Goal: Task Accomplishment & Management: Use online tool/utility

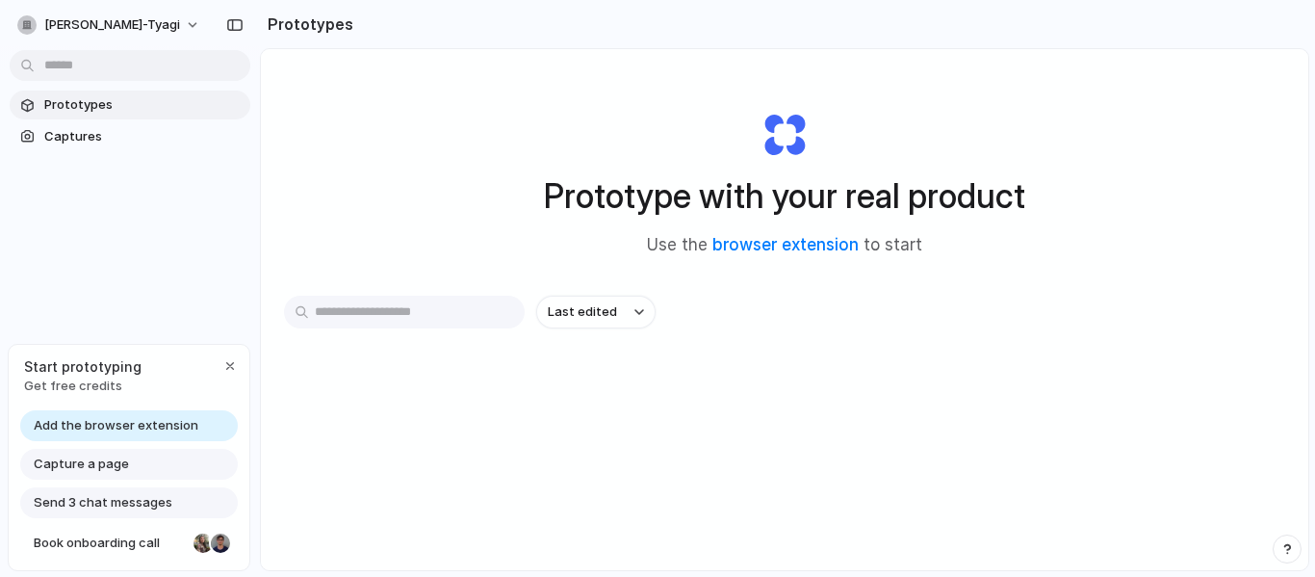
click at [415, 312] on input "text" at bounding box center [404, 312] width 241 height 33
type input "**********"
click at [765, 246] on link "browser extension" at bounding box center [786, 244] width 146 height 19
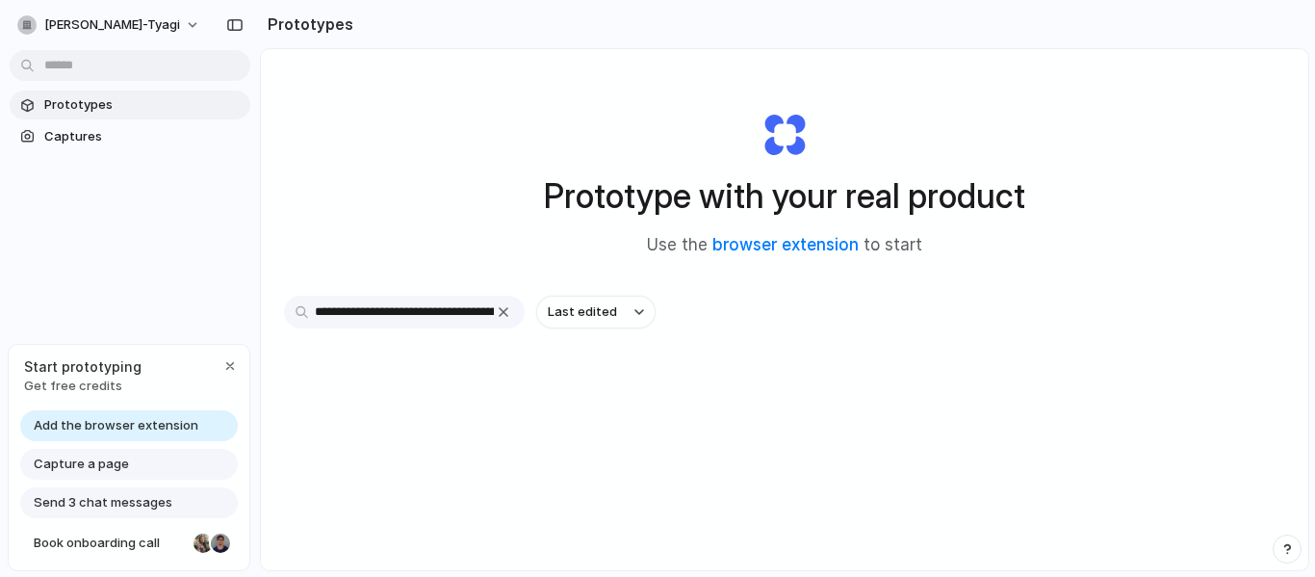
click at [447, 324] on input "**********" at bounding box center [404, 312] width 241 height 33
click at [433, 319] on input "**********" at bounding box center [404, 312] width 241 height 33
click at [658, 289] on div at bounding box center [658, 289] width 0 height 0
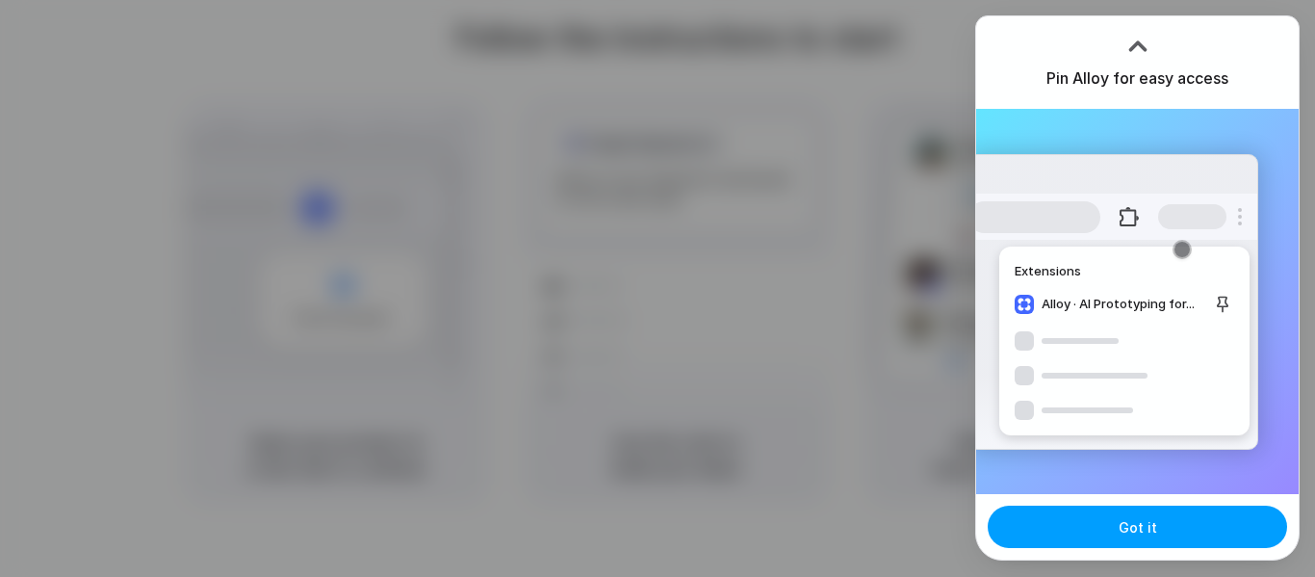
click at [1101, 521] on button "Got it" at bounding box center [1137, 527] width 299 height 42
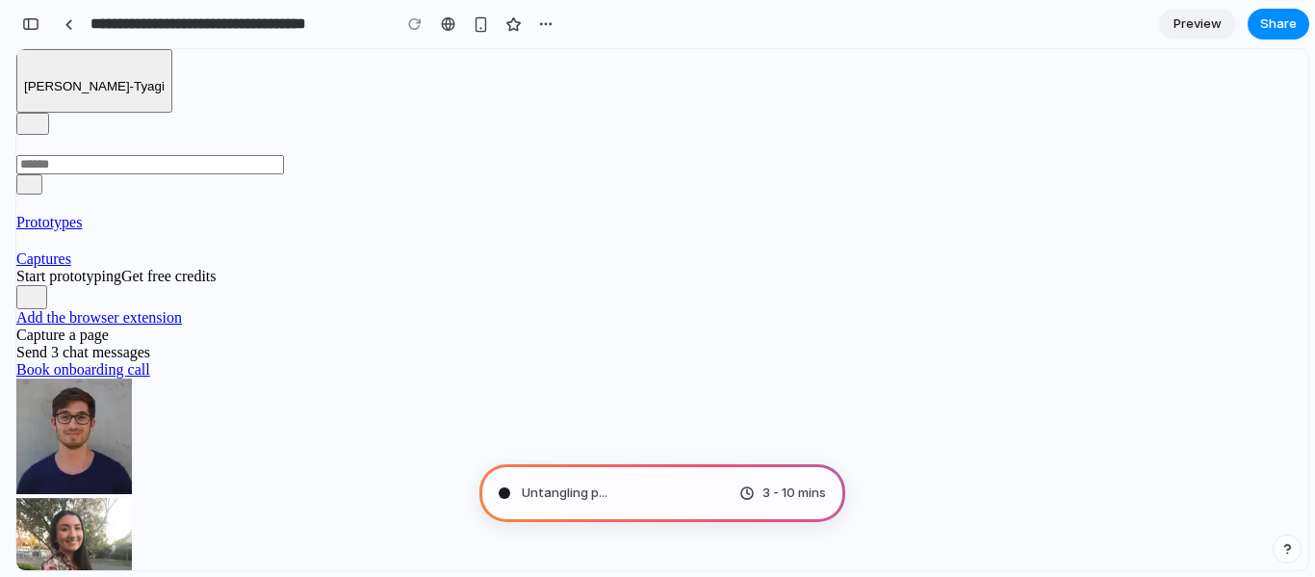
scroll to position [102, 0]
click at [509, 487] on div "Consulting the digital oracle ." at bounding box center [598, 492] width 198 height 19
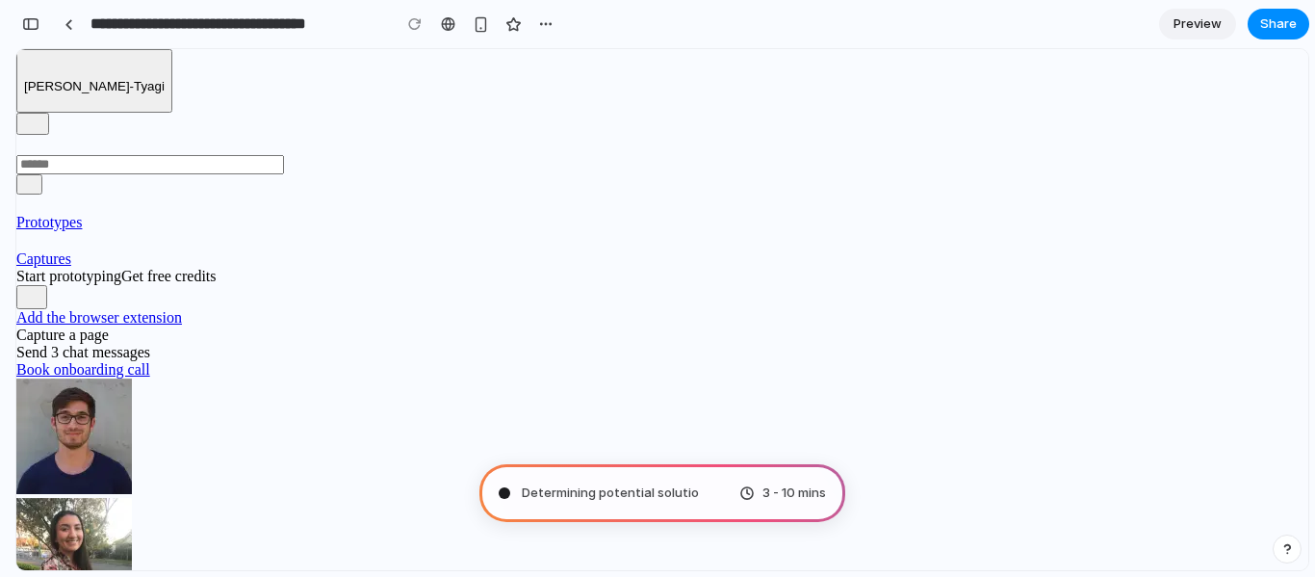
scroll to position [0, 0]
click at [784, 487] on span "3 - 10 mins" at bounding box center [795, 492] width 64 height 19
click at [675, 482] on div "Determining potential solutions 3 - 10 mins" at bounding box center [663, 493] width 366 height 58
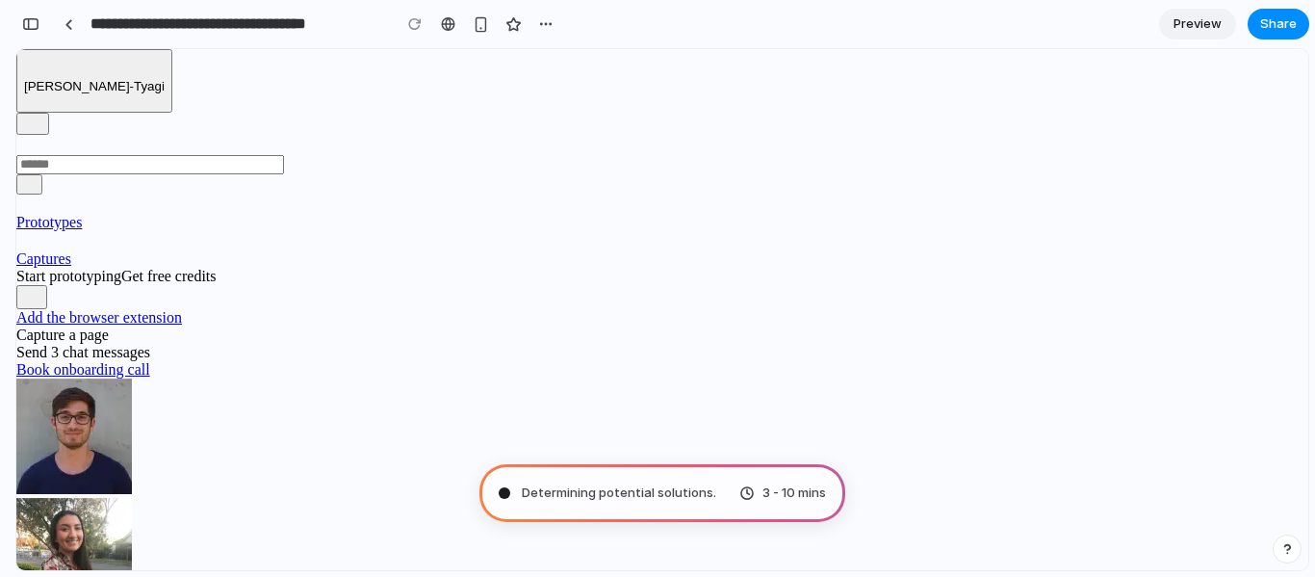
click at [675, 482] on div "Determining potential solutions . 3 - 10 mins" at bounding box center [663, 493] width 366 height 58
click at [675, 482] on div "Determining potential solutions .. 3 - 10 mins" at bounding box center [663, 493] width 366 height 58
click at [109, 343] on span "Capture a page" at bounding box center [62, 334] width 92 height 16
click at [114, 195] on link "Prototypes" at bounding box center [146, 213] width 260 height 36
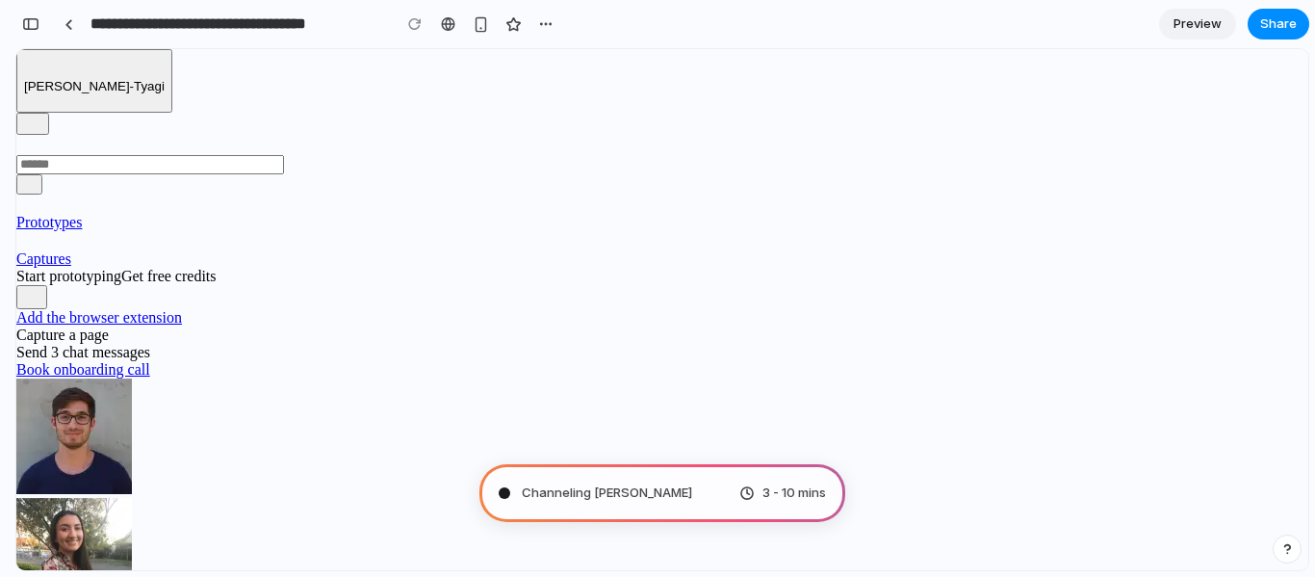
click at [71, 250] on span "Captures" at bounding box center [43, 258] width 55 height 16
click at [82, 214] on span "Prototypes" at bounding box center [48, 222] width 65 height 16
click at [551, 21] on div "button" at bounding box center [545, 23] width 15 height 15
click at [1198, 17] on span "Preview" at bounding box center [1198, 23] width 48 height 19
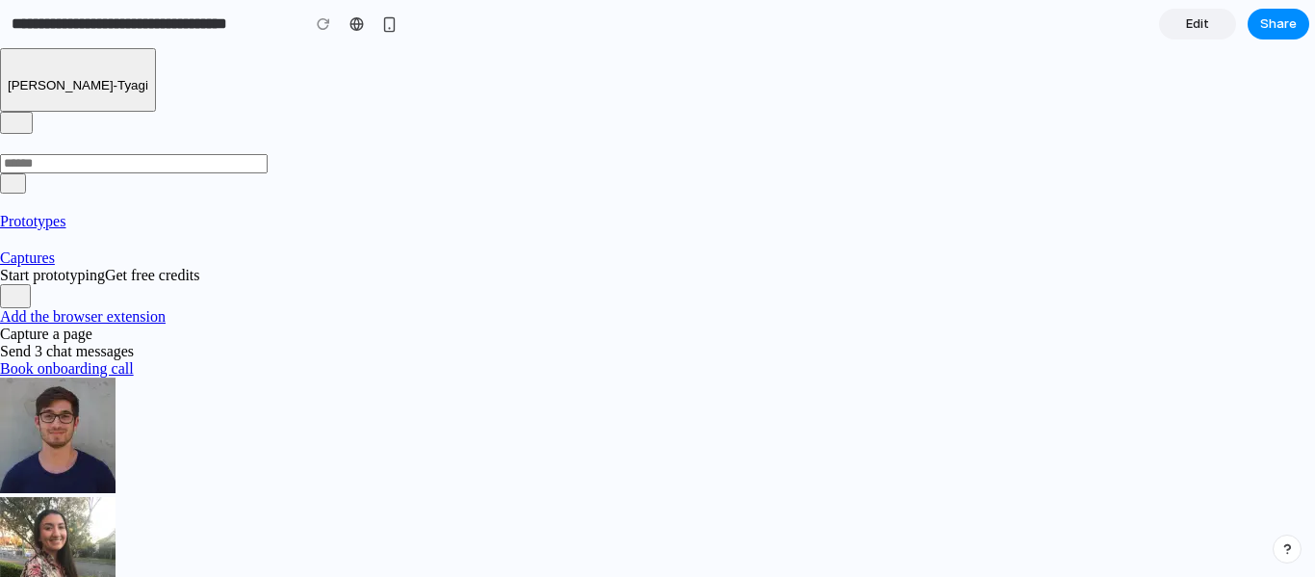
click at [319, 22] on div at bounding box center [323, 24] width 29 height 29
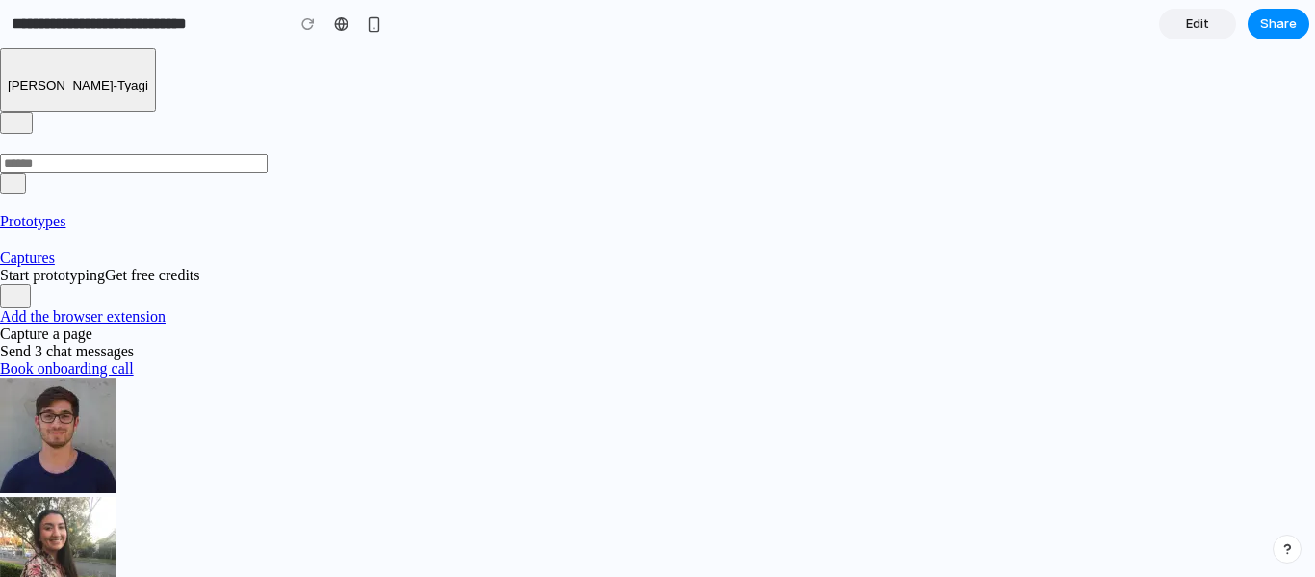
click at [65, 213] on span "Prototypes" at bounding box center [32, 221] width 65 height 16
click at [340, 22] on div at bounding box center [341, 23] width 14 height 15
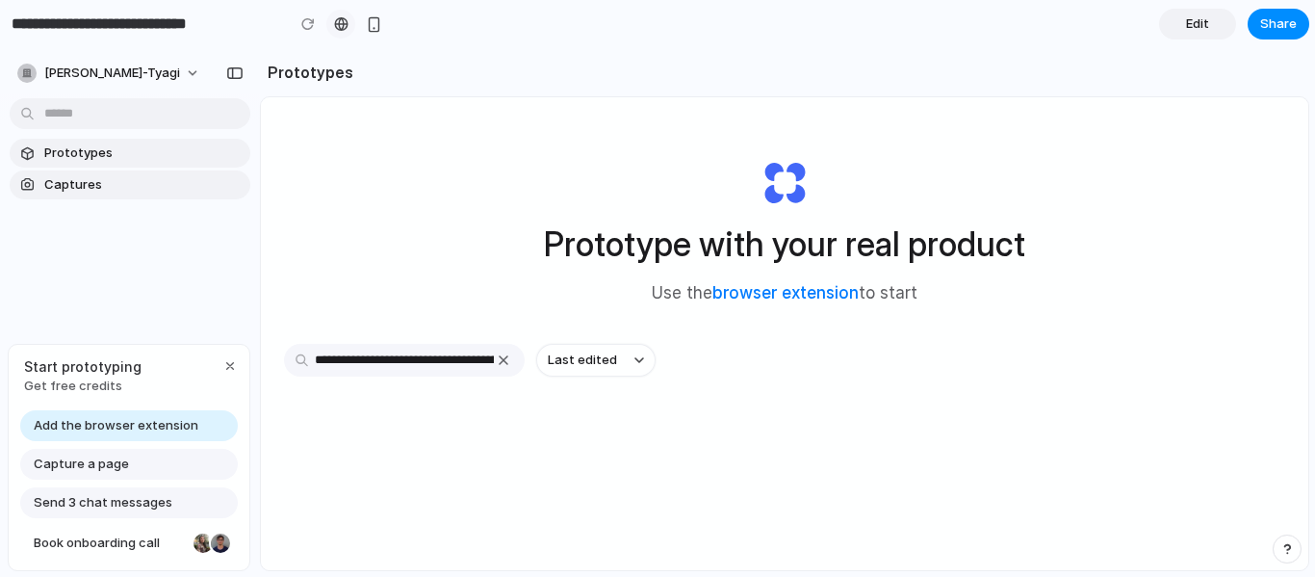
type input "**********"
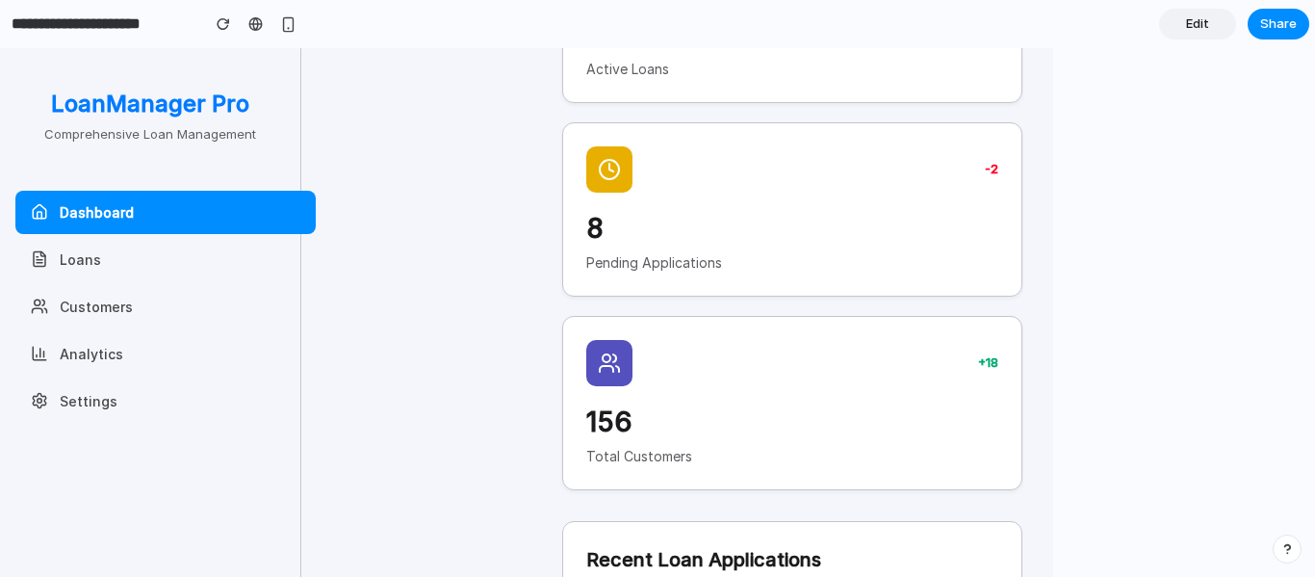
click at [819, 214] on h3 "8" at bounding box center [792, 228] width 412 height 40
click at [586, 167] on div at bounding box center [609, 169] width 46 height 46
click at [620, 75] on p "Active Loans" at bounding box center [792, 69] width 412 height 20
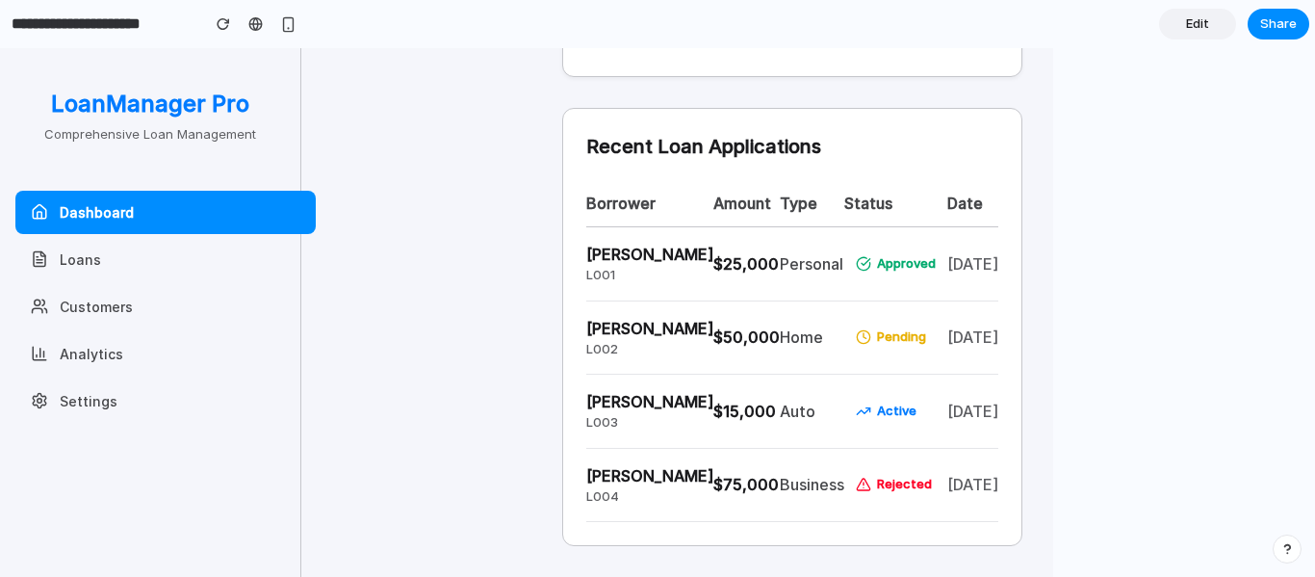
click at [72, 258] on button "Loans" at bounding box center [165, 259] width 300 height 43
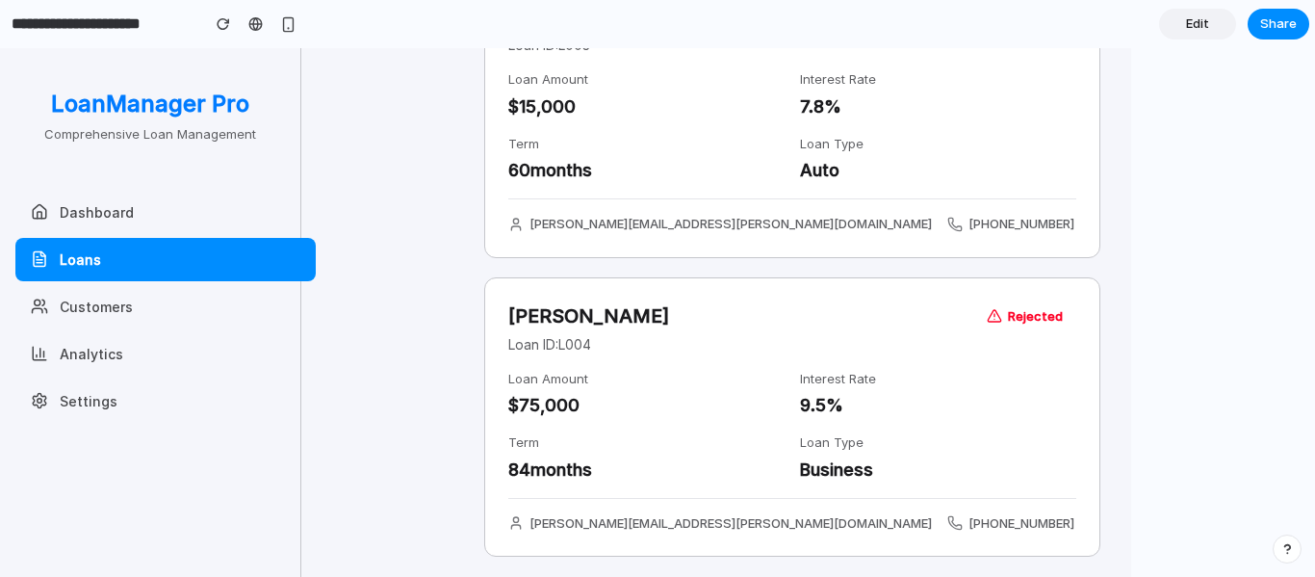
scroll to position [146, 0]
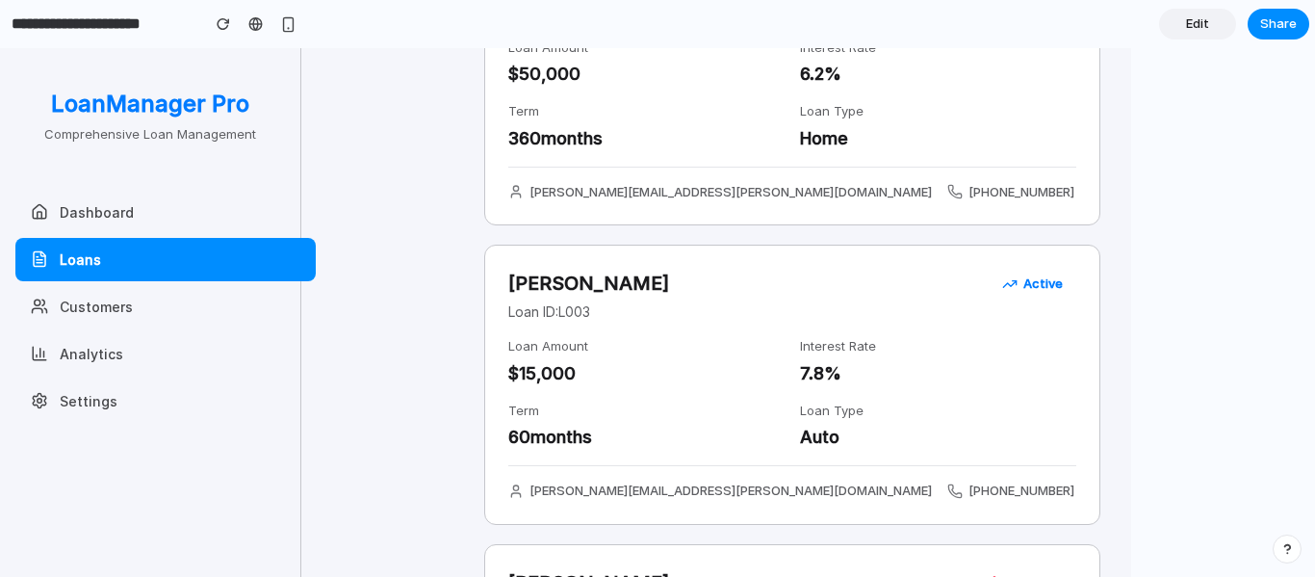
click at [88, 312] on button "Customers" at bounding box center [165, 306] width 300 height 43
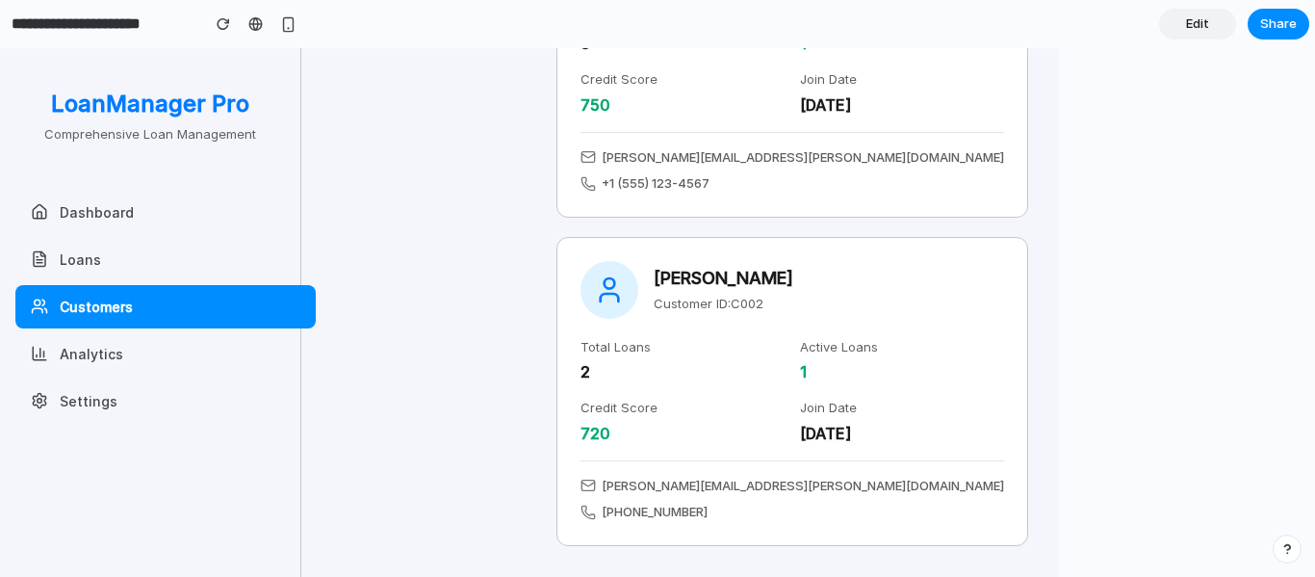
scroll to position [0, 0]
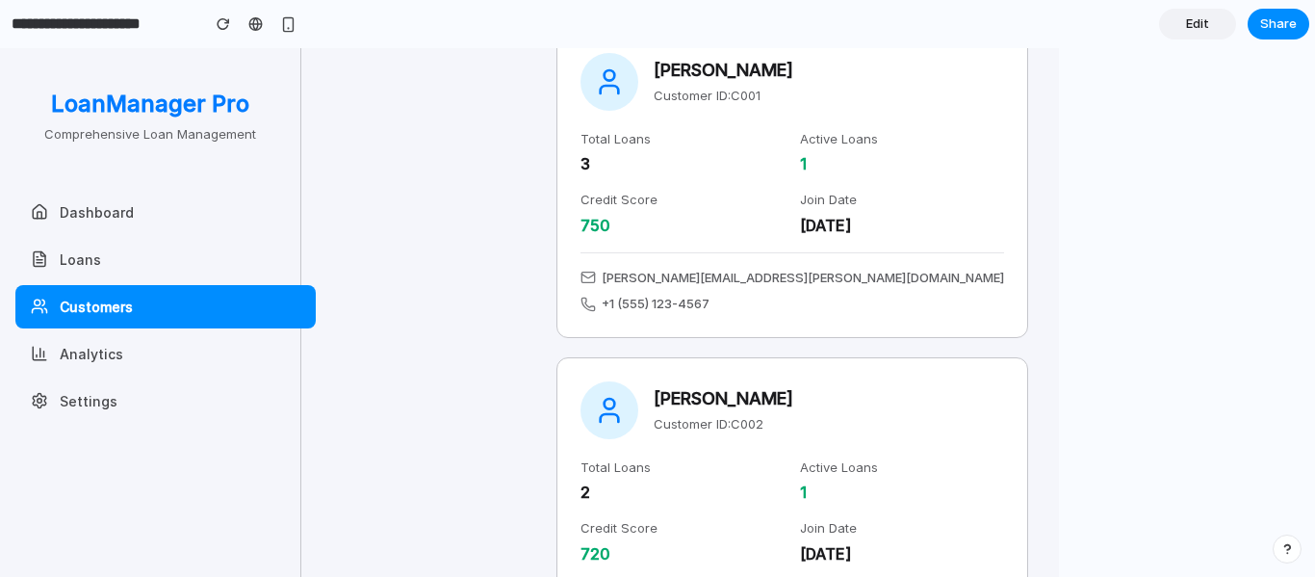
click at [116, 349] on button "Analytics" at bounding box center [165, 353] width 300 height 43
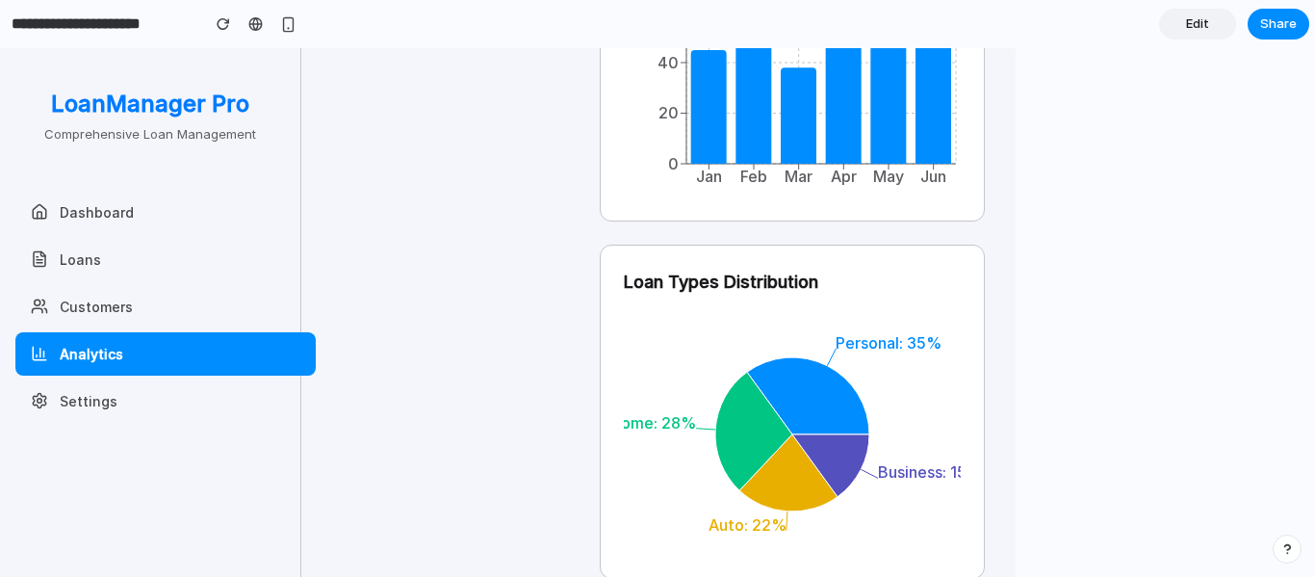
click at [128, 211] on button "Dashboard" at bounding box center [165, 212] width 300 height 43
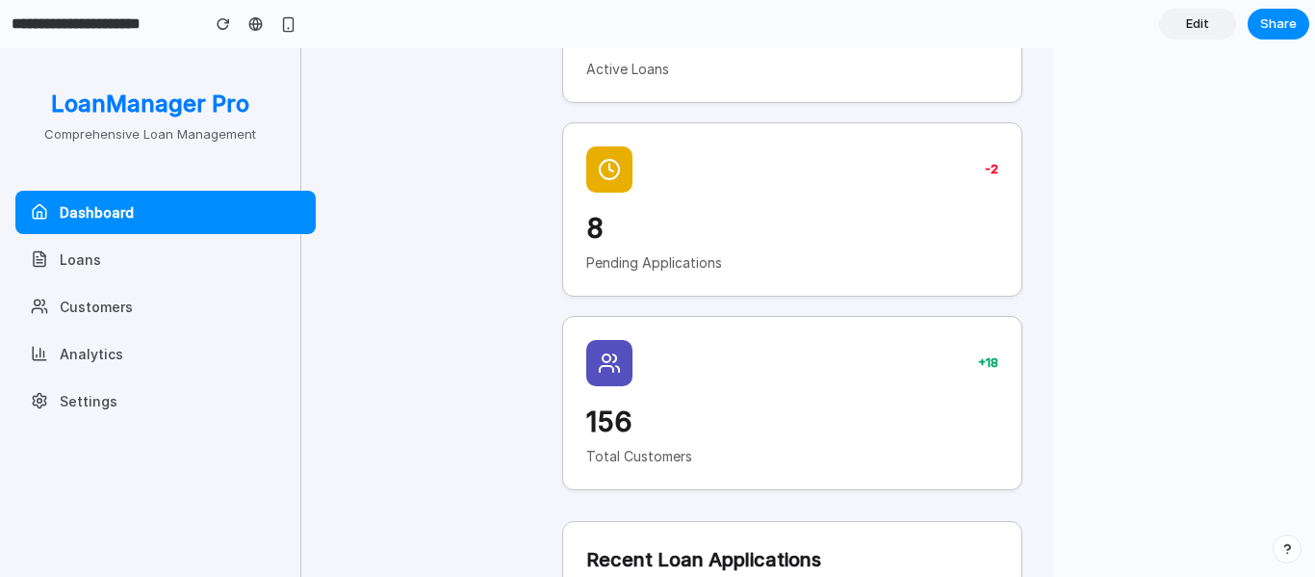
scroll to position [413, 0]
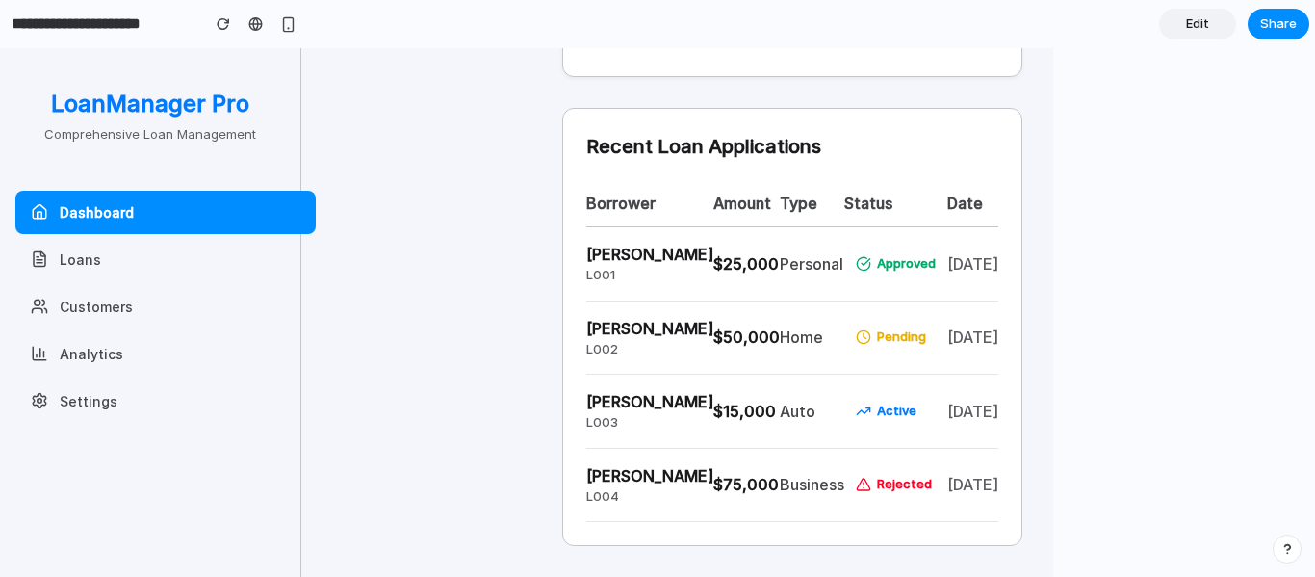
click at [107, 306] on button "Customers" at bounding box center [165, 306] width 300 height 43
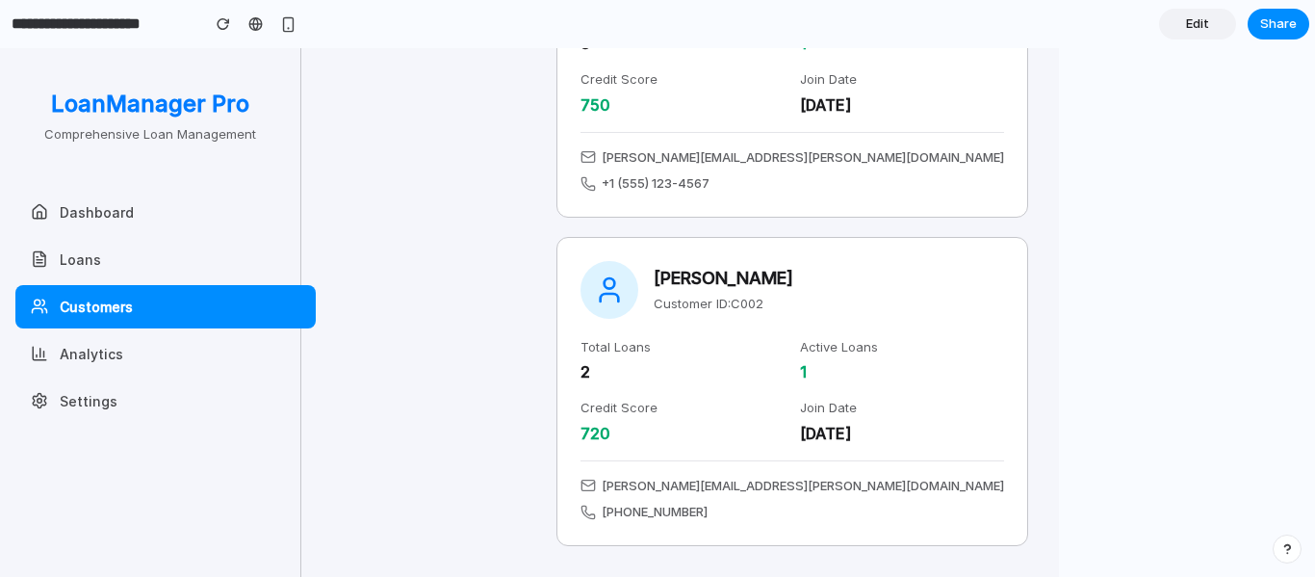
click at [103, 347] on button "Analytics" at bounding box center [165, 353] width 300 height 43
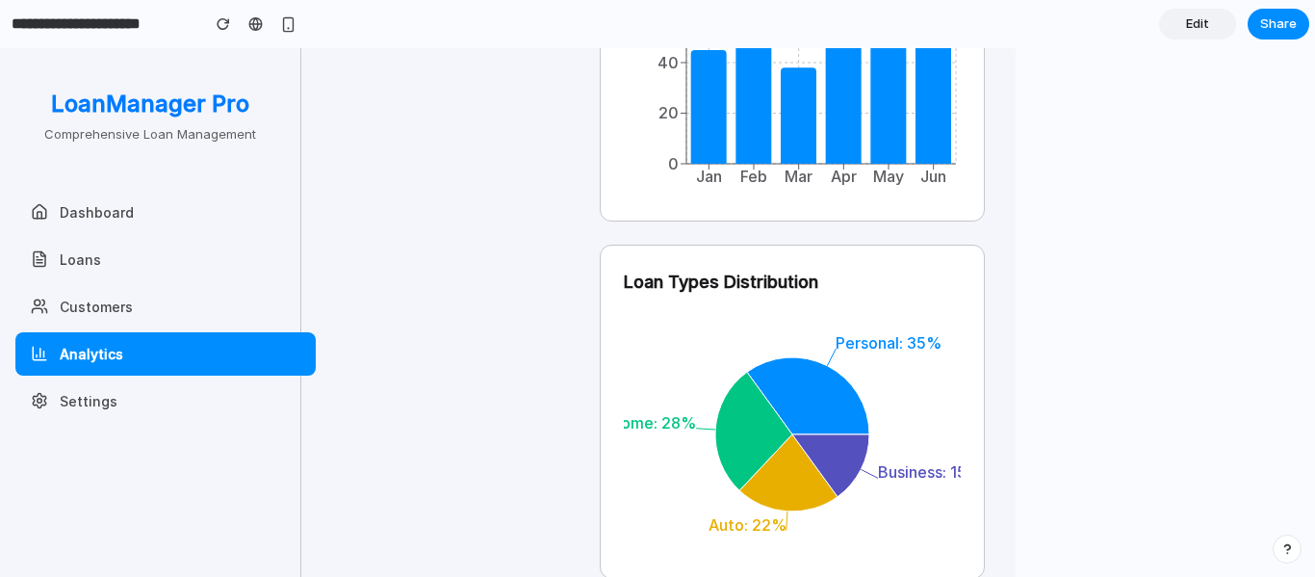
click at [129, 402] on button "Settings" at bounding box center [165, 400] width 300 height 43
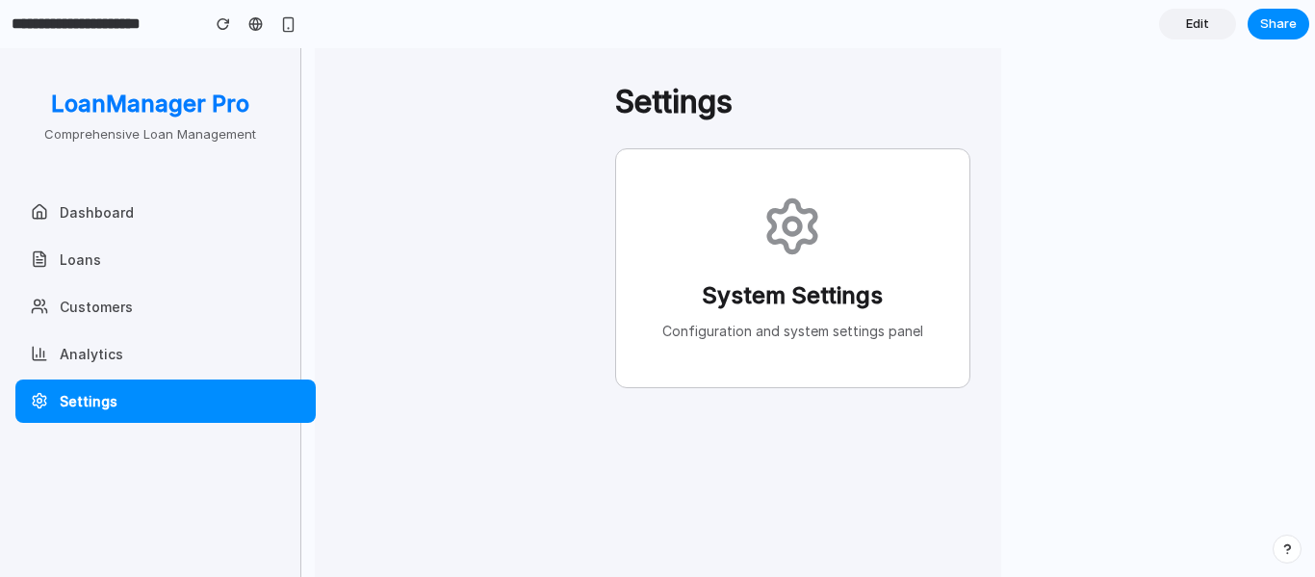
click at [107, 348] on button "Analytics" at bounding box center [165, 353] width 300 height 43
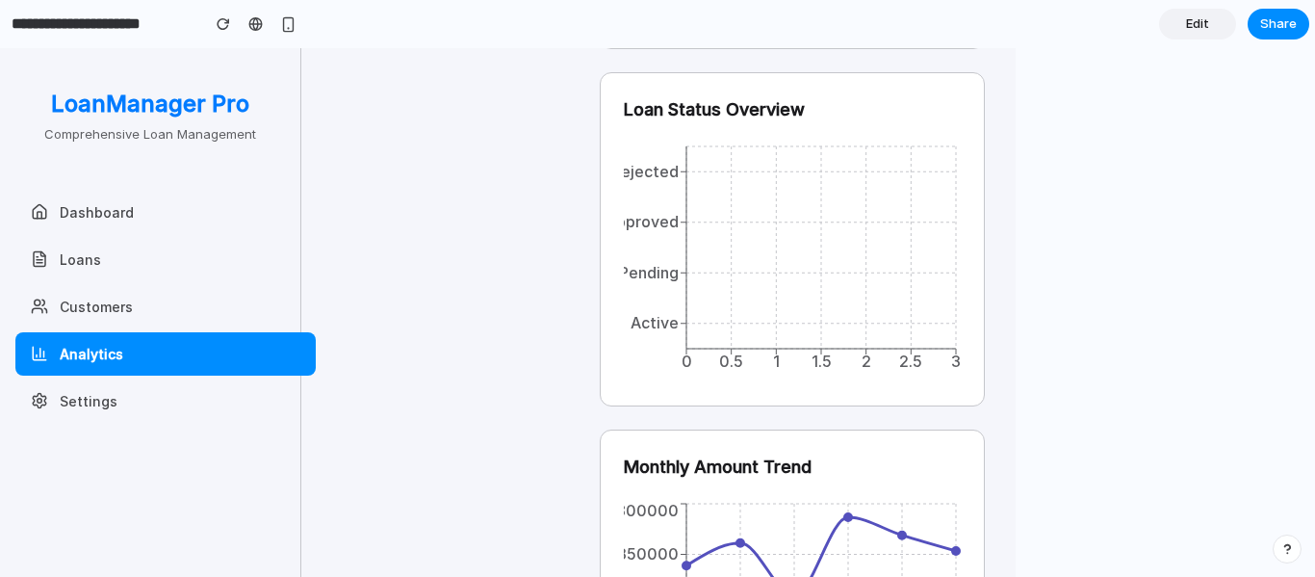
scroll to position [747, 0]
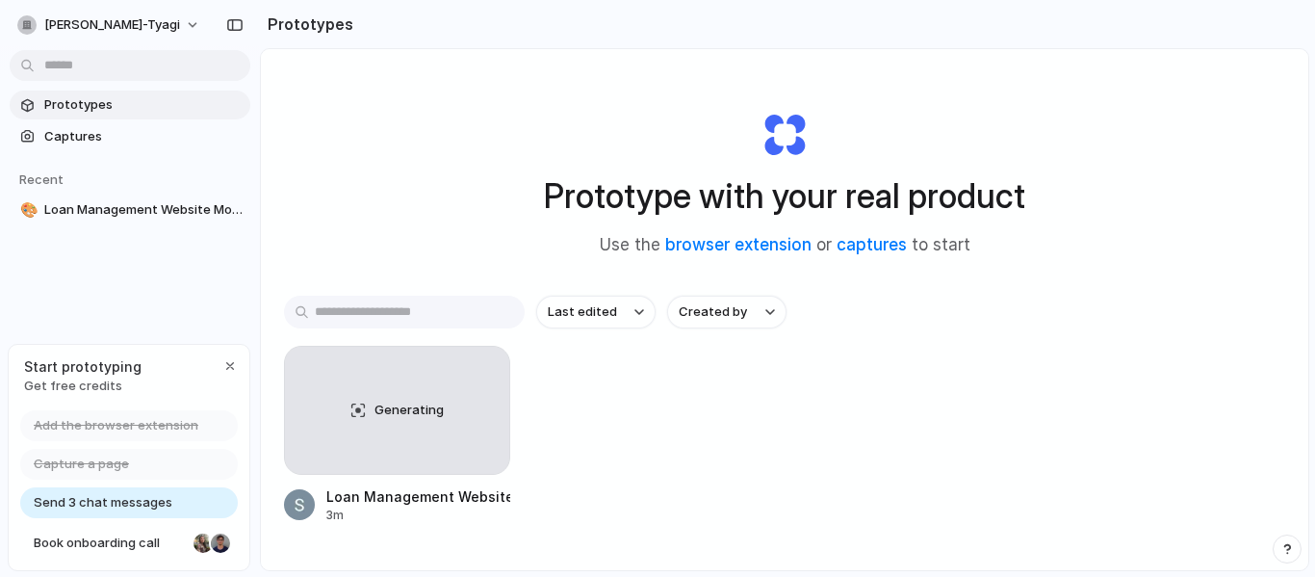
scroll to position [102, 0]
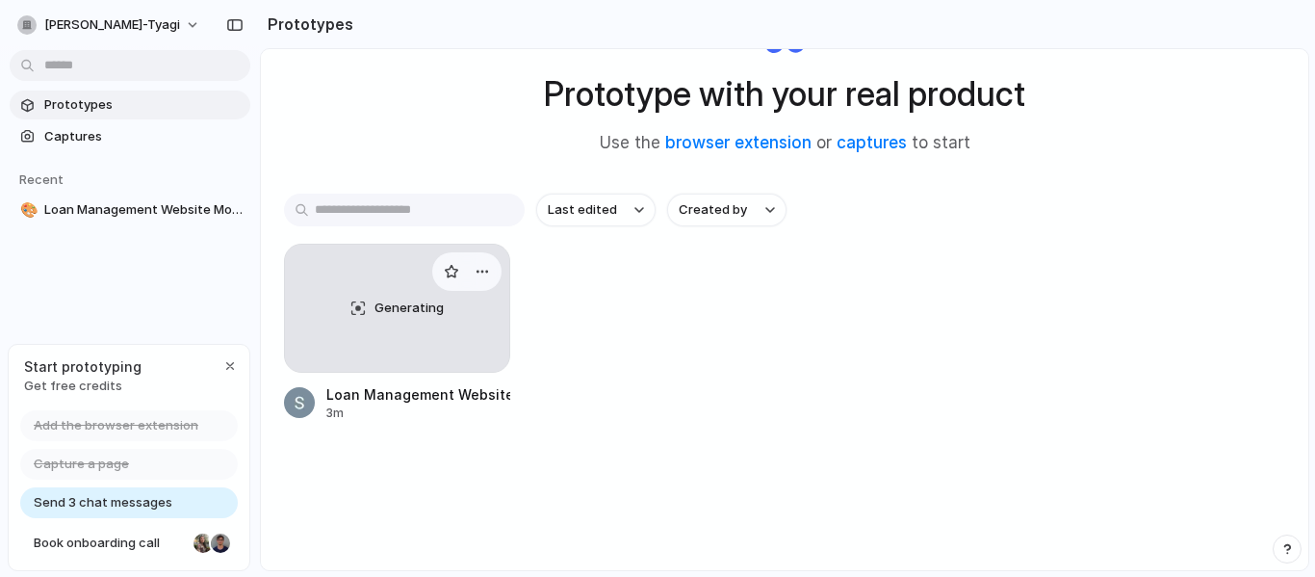
click at [381, 305] on span "Generating" at bounding box center [409, 308] width 69 height 19
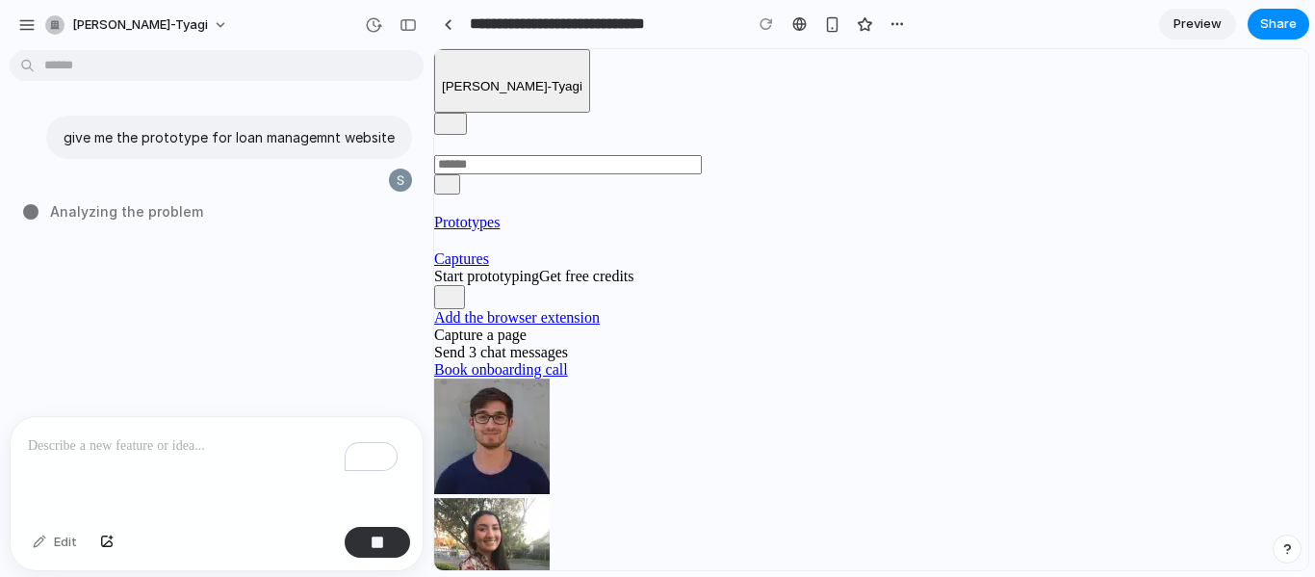
click at [157, 204] on span "Analyzing the problem" at bounding box center [126, 211] width 153 height 20
click at [157, 204] on span "Analyzing the problem .." at bounding box center [130, 211] width 161 height 20
click at [440, 25] on link at bounding box center [447, 24] width 29 height 29
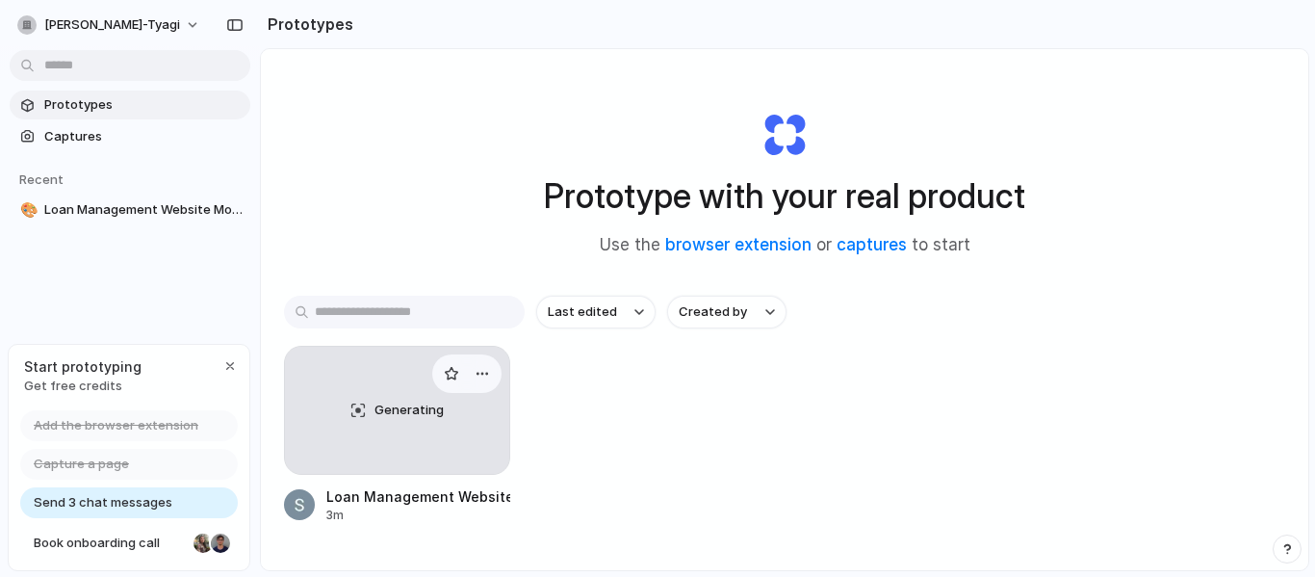
click at [426, 492] on div "Loan Management Website Mockup" at bounding box center [418, 496] width 184 height 20
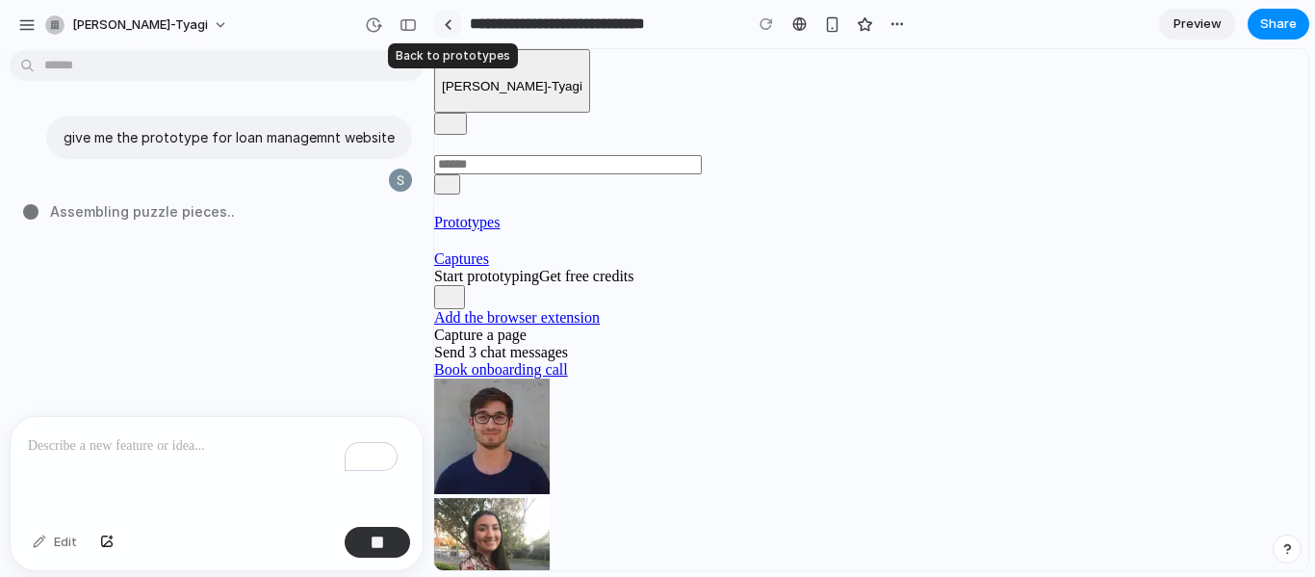
click at [448, 25] on div at bounding box center [448, 24] width 9 height 11
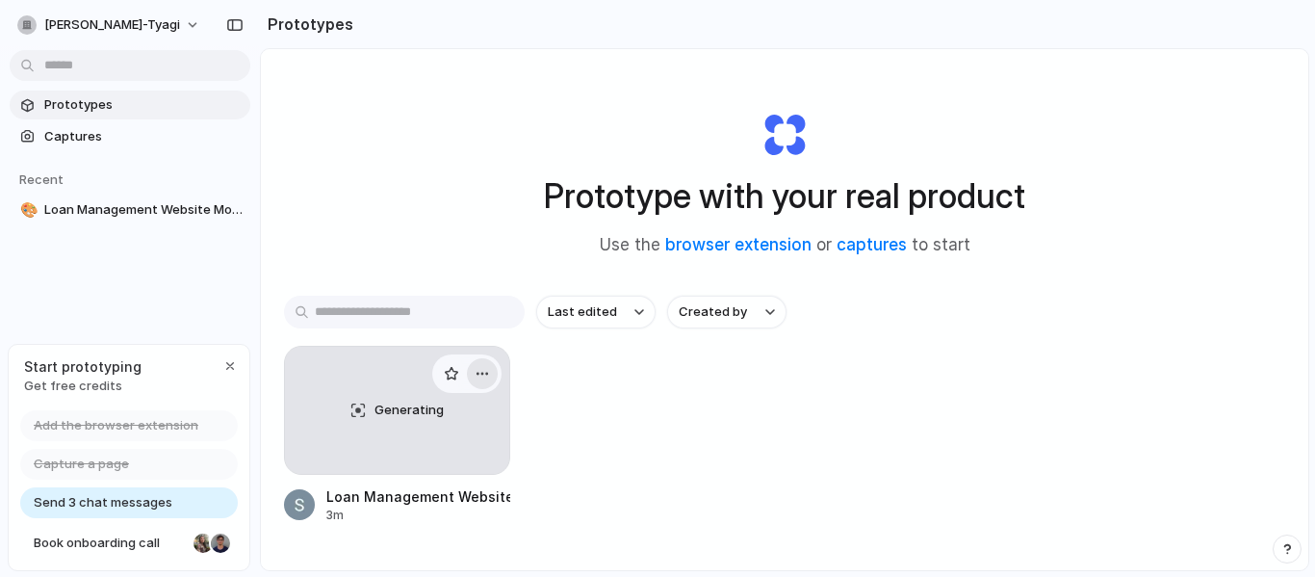
click at [483, 371] on div "button" at bounding box center [482, 373] width 15 height 15
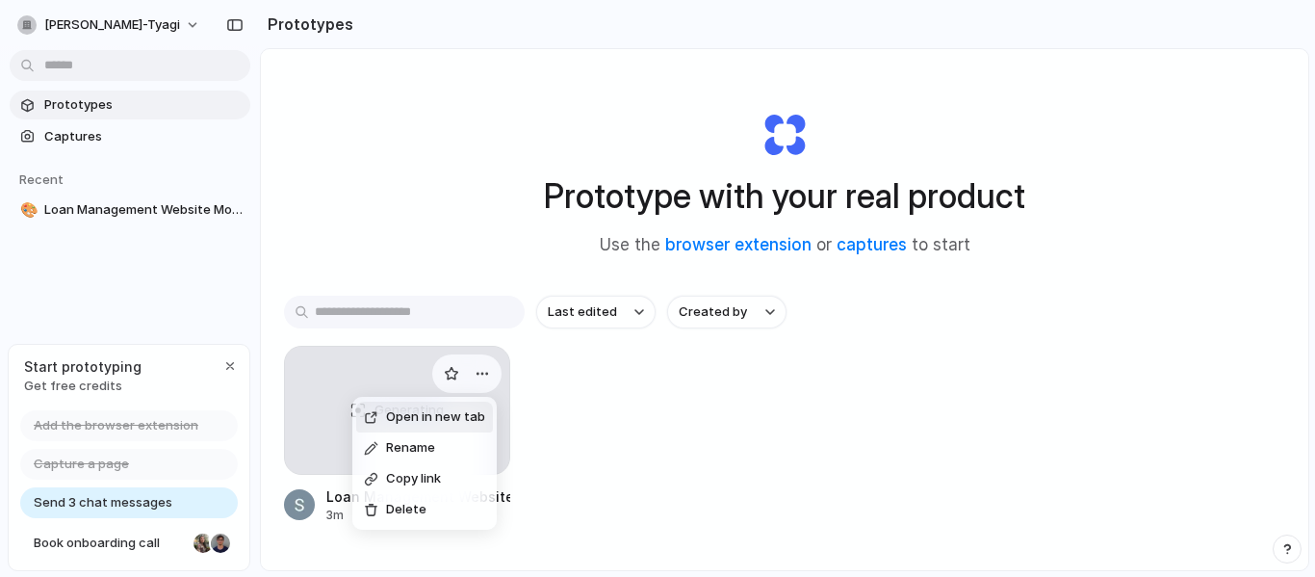
click at [445, 413] on span "Open in new tab" at bounding box center [435, 416] width 99 height 19
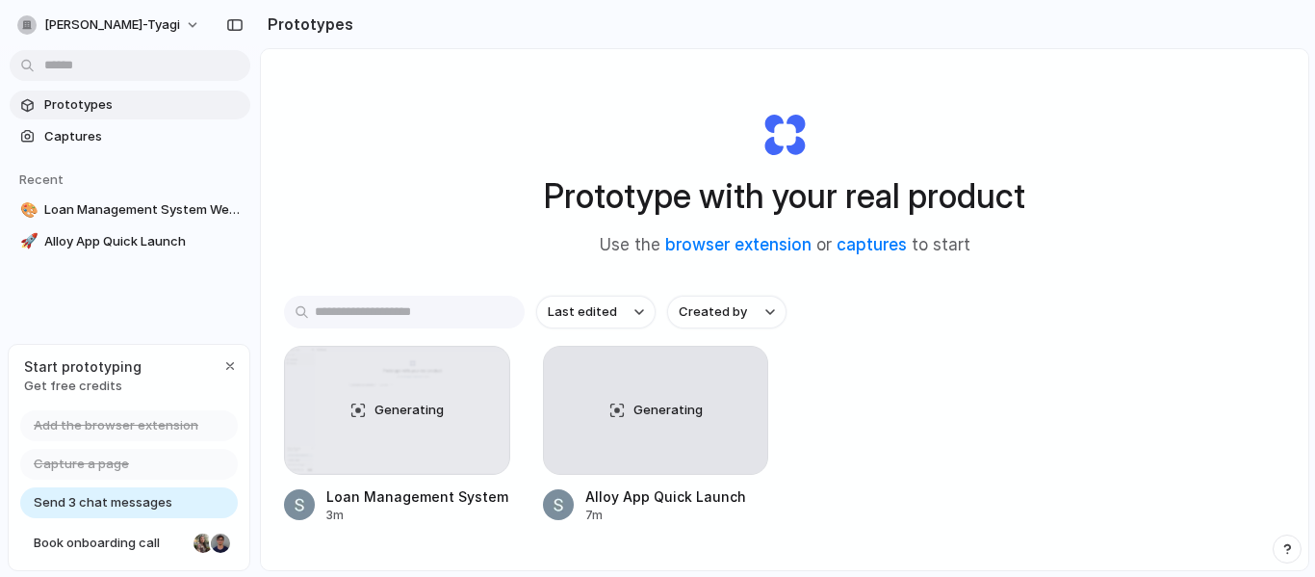
scroll to position [102, 0]
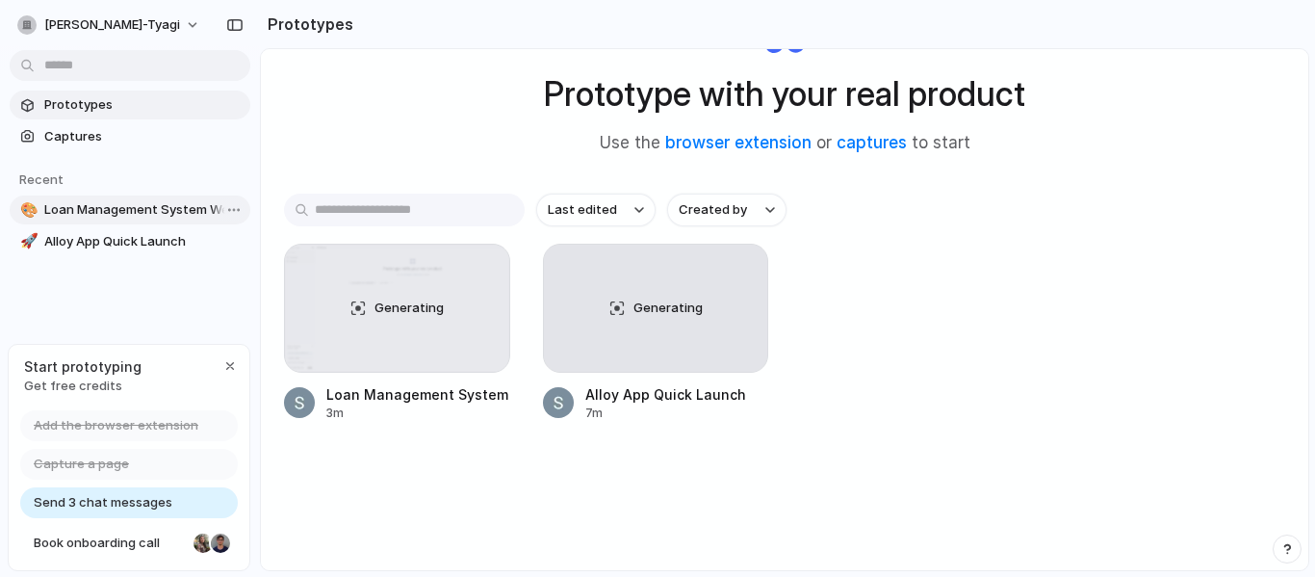
click at [105, 207] on span "Loan Management System Website Layout" at bounding box center [143, 209] width 198 height 19
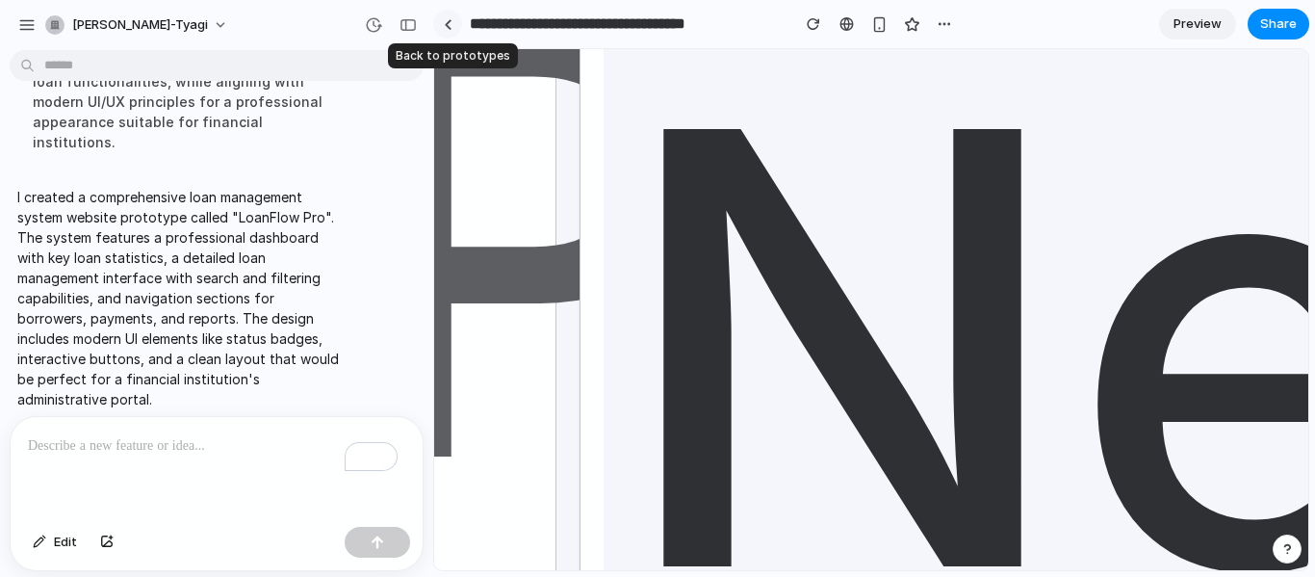
click at [453, 28] on link at bounding box center [447, 24] width 29 height 29
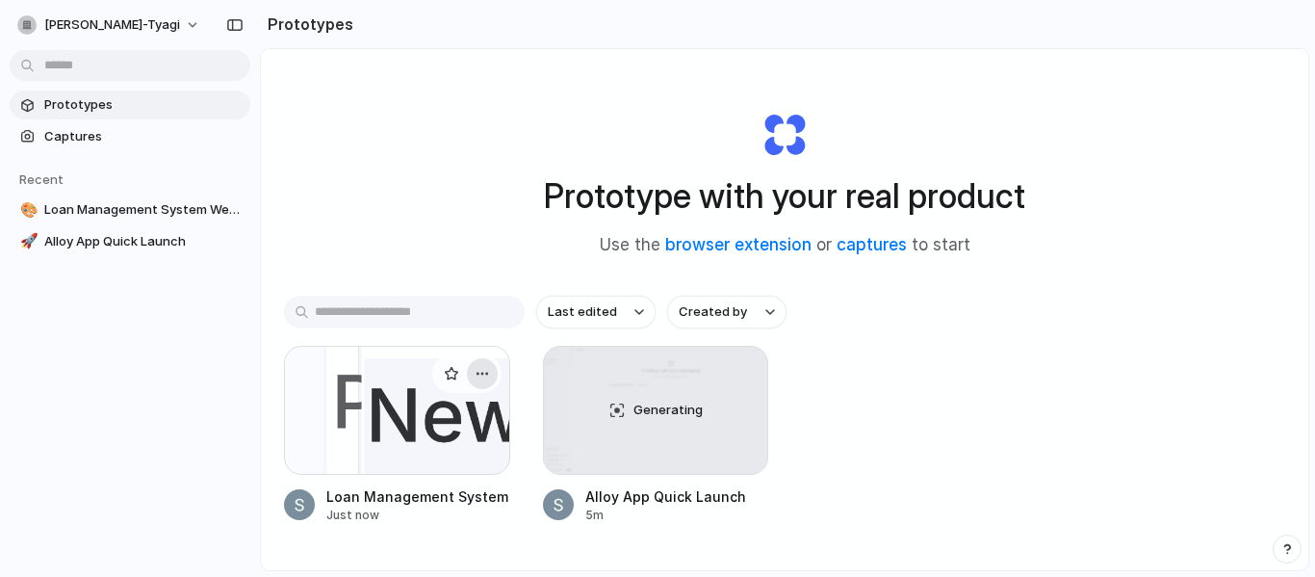
click at [479, 375] on div "button" at bounding box center [482, 373] width 15 height 15
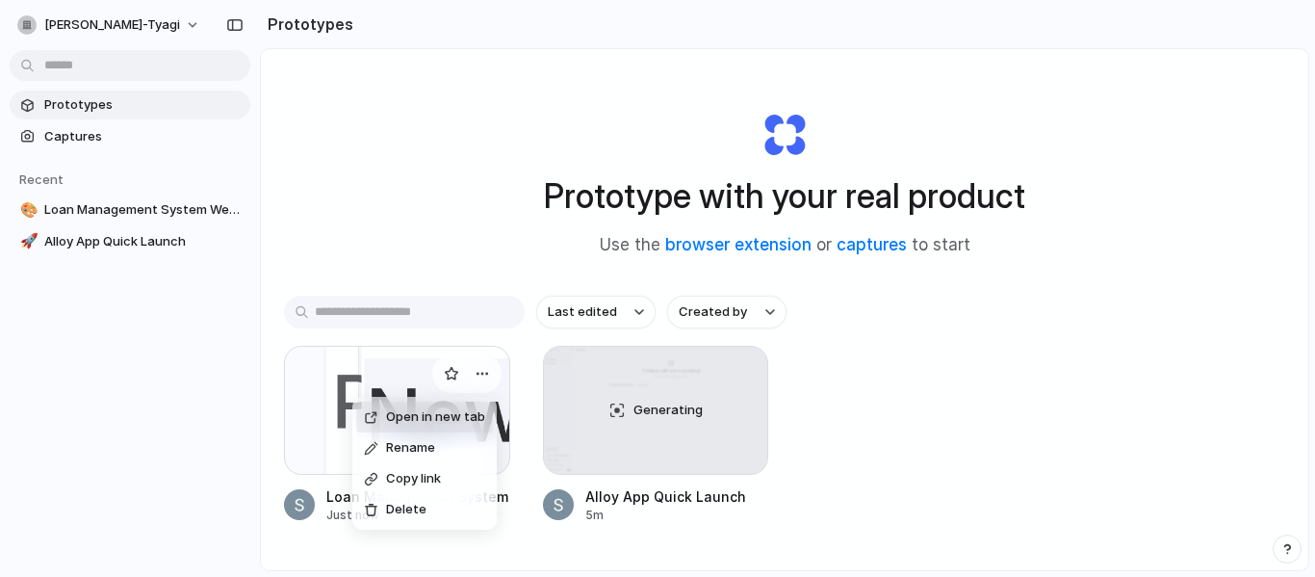
click at [432, 409] on span "Open in new tab" at bounding box center [435, 416] width 99 height 19
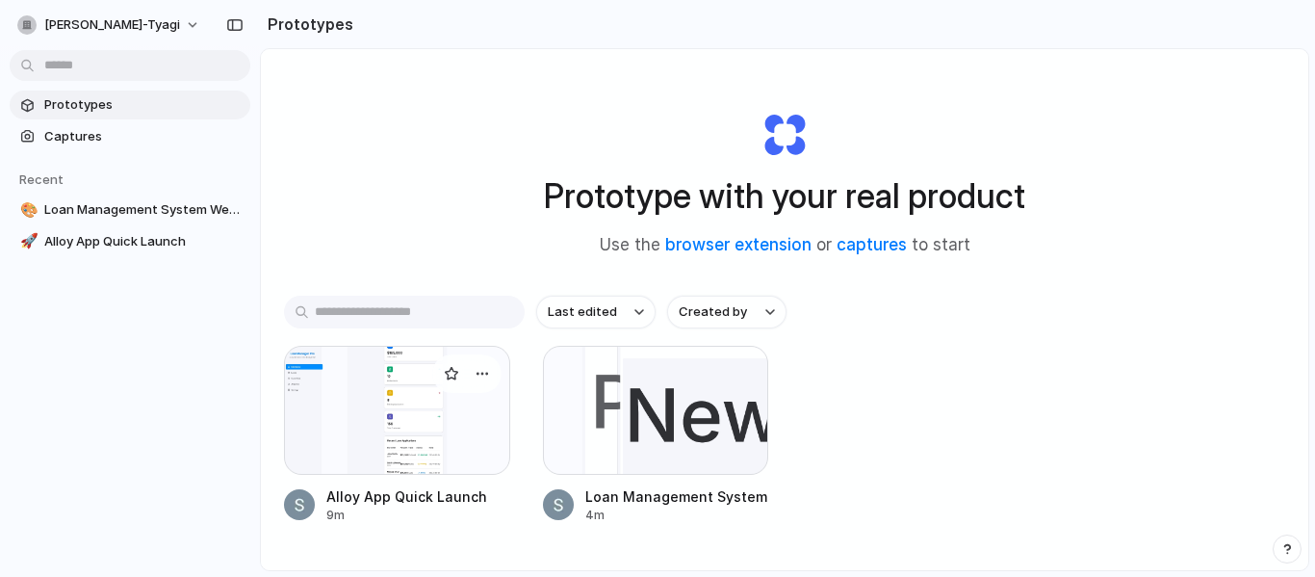
click at [381, 364] on div at bounding box center [397, 410] width 226 height 129
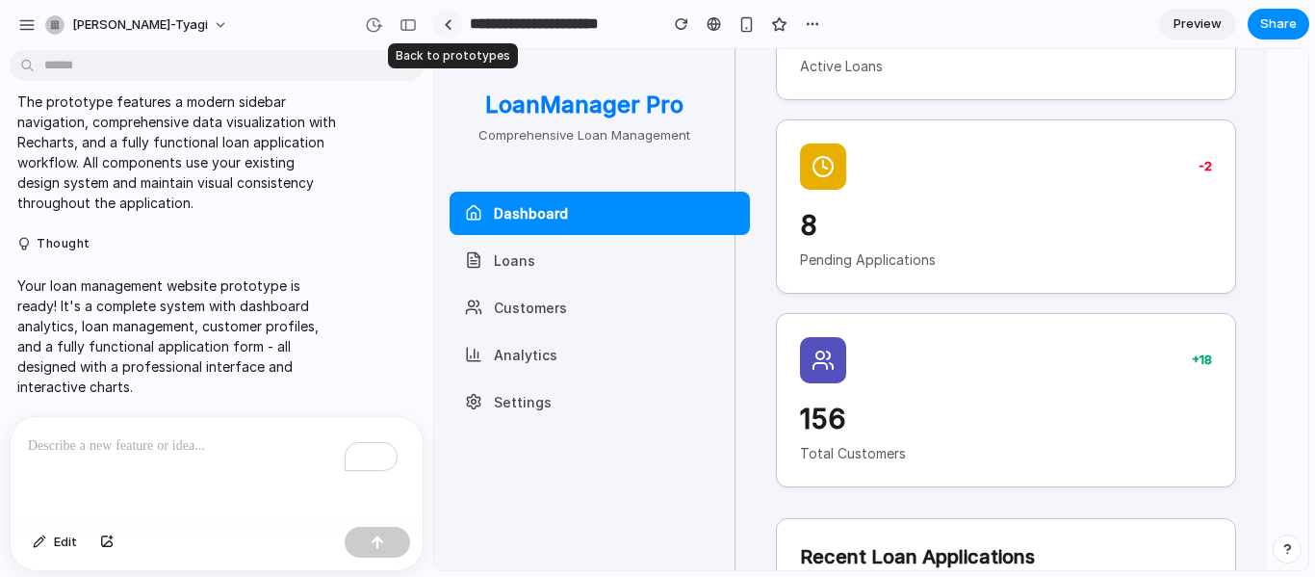
click at [451, 21] on div at bounding box center [448, 24] width 9 height 11
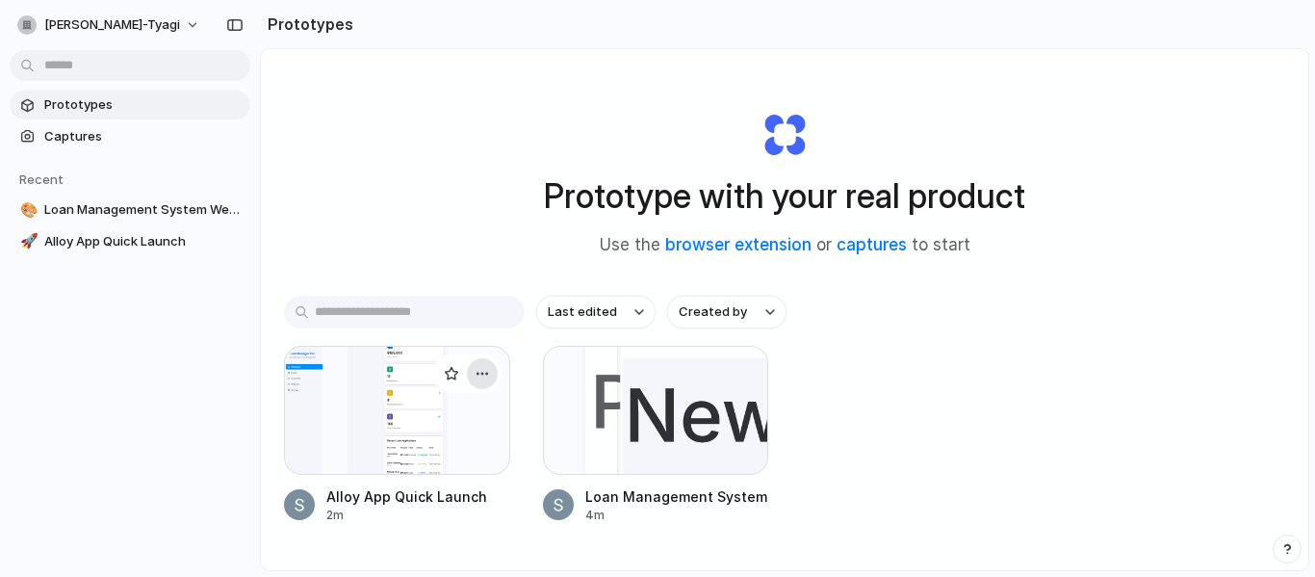
click at [482, 368] on div "button" at bounding box center [482, 373] width 15 height 15
click at [436, 426] on span "Open in new tab" at bounding box center [436, 416] width 99 height 19
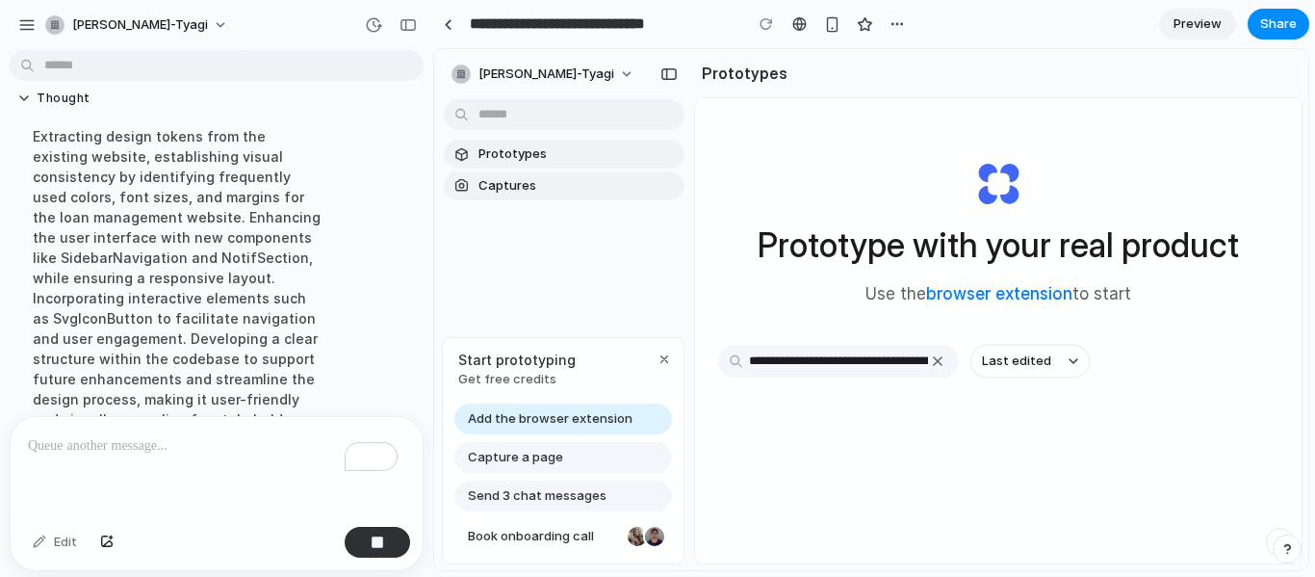
scroll to position [343, 0]
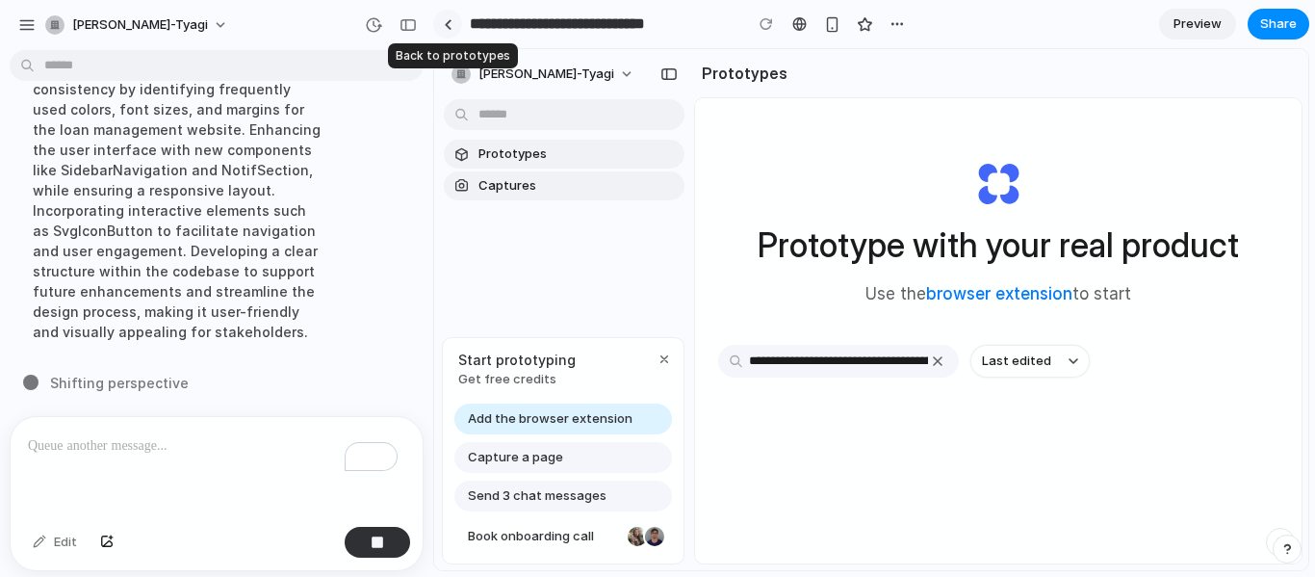
click at [449, 19] on div at bounding box center [448, 24] width 9 height 11
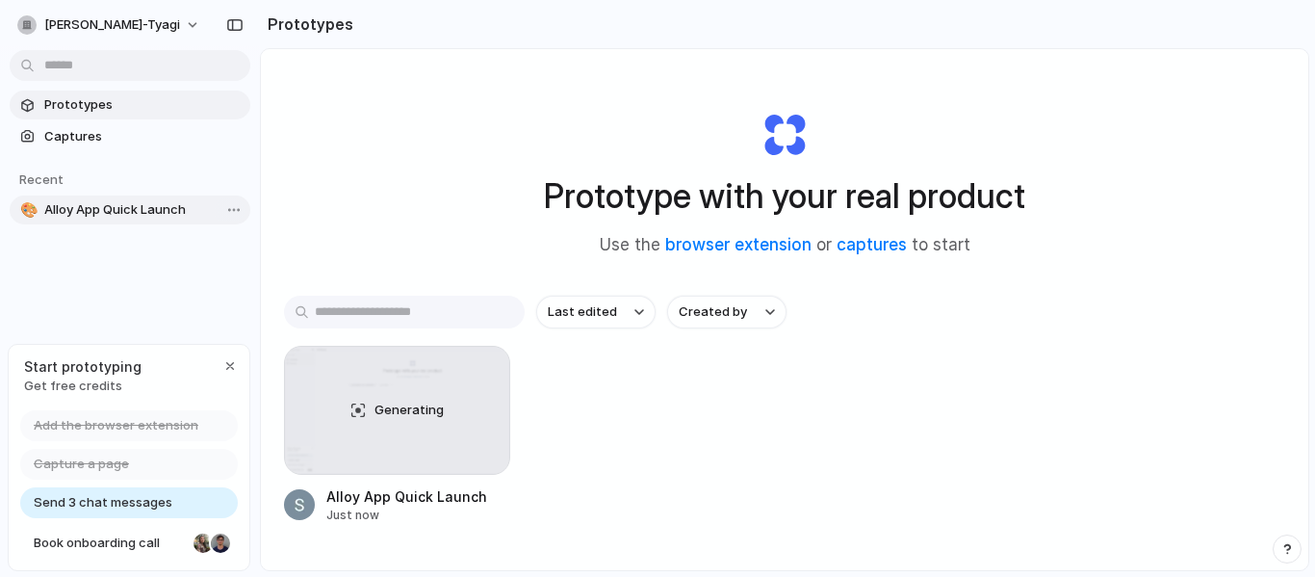
click at [128, 213] on span "Alloy App Quick Launch" at bounding box center [143, 209] width 198 height 19
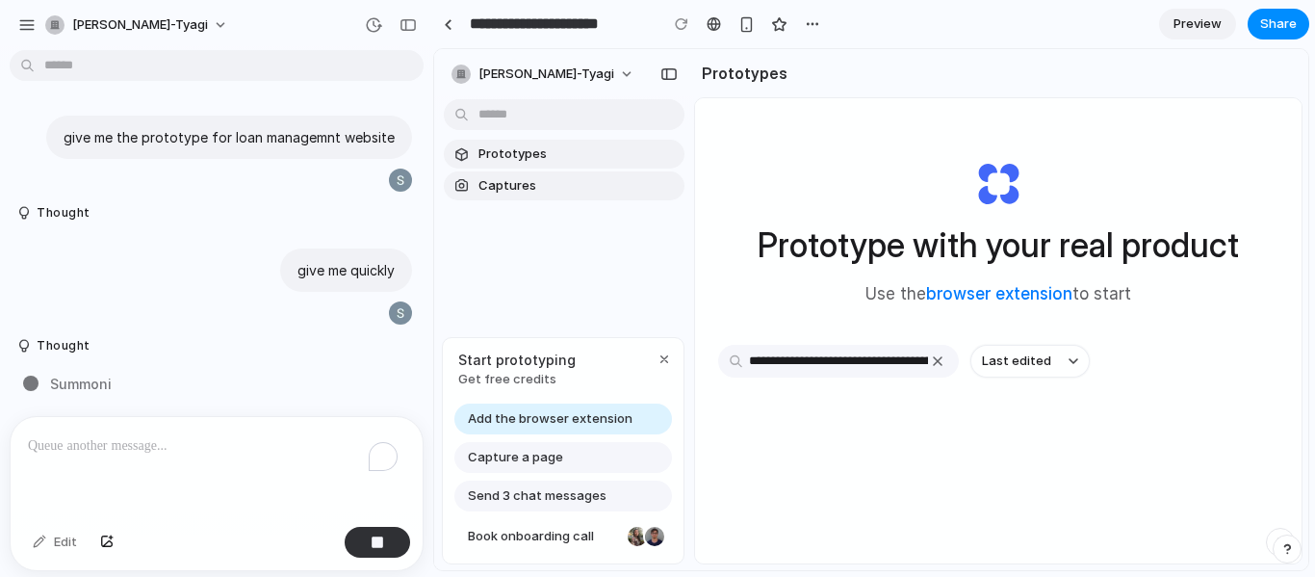
scroll to position [9, 0]
click at [448, 20] on div at bounding box center [448, 24] width 9 height 11
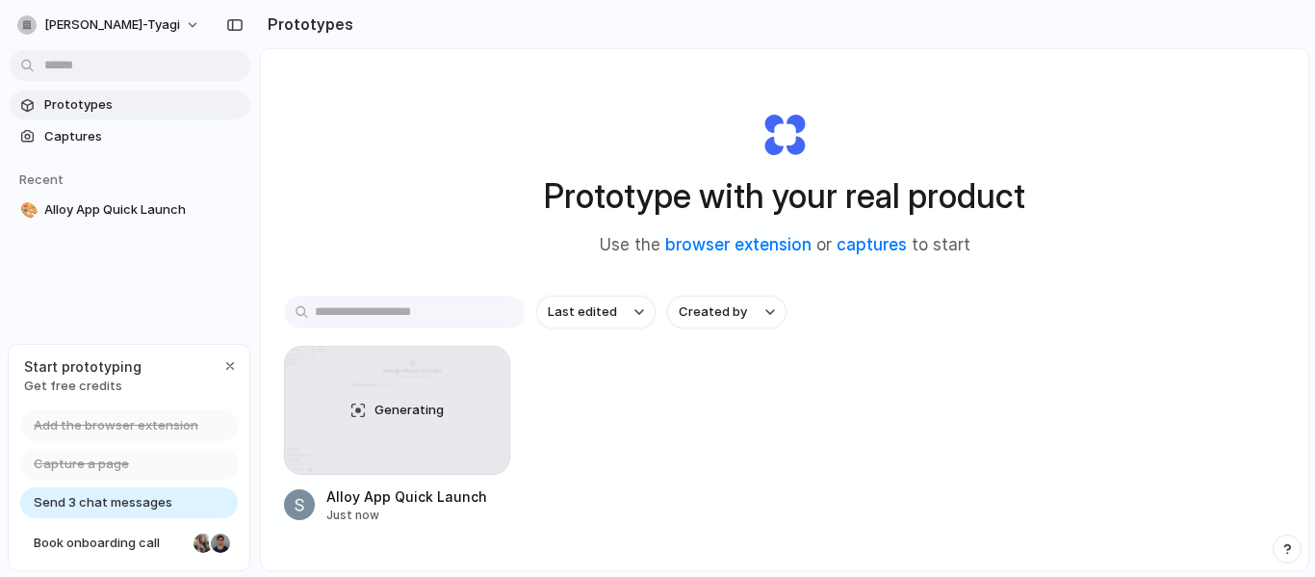
click at [316, 18] on h2 "Prototypes" at bounding box center [306, 24] width 93 height 23
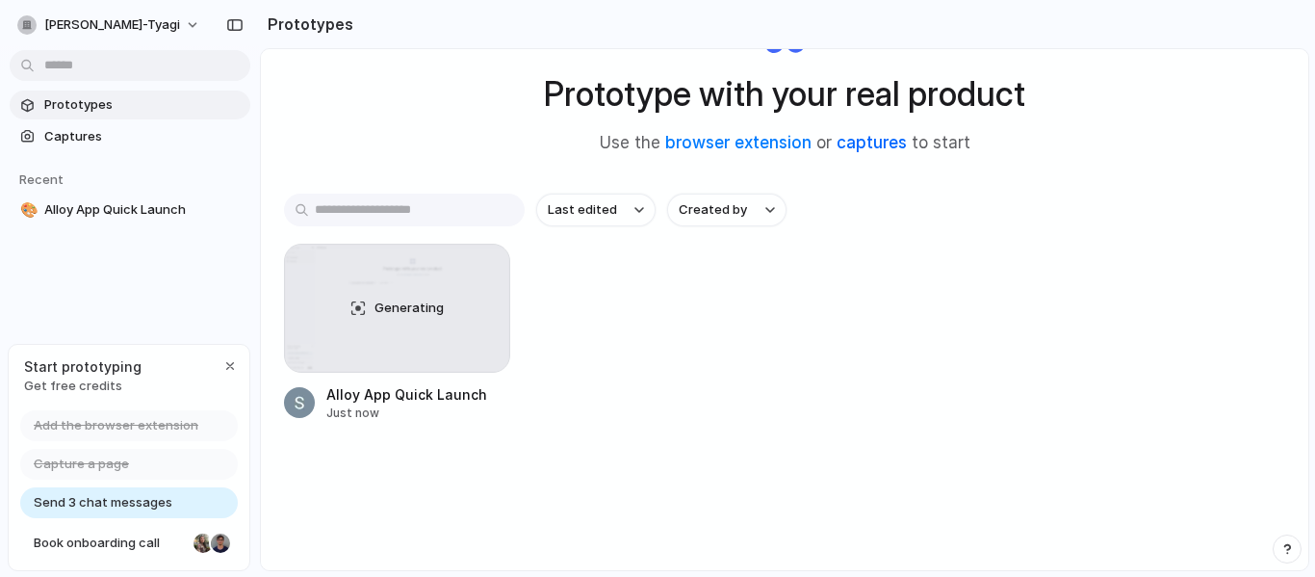
click at [863, 146] on link "captures" at bounding box center [872, 142] width 70 height 19
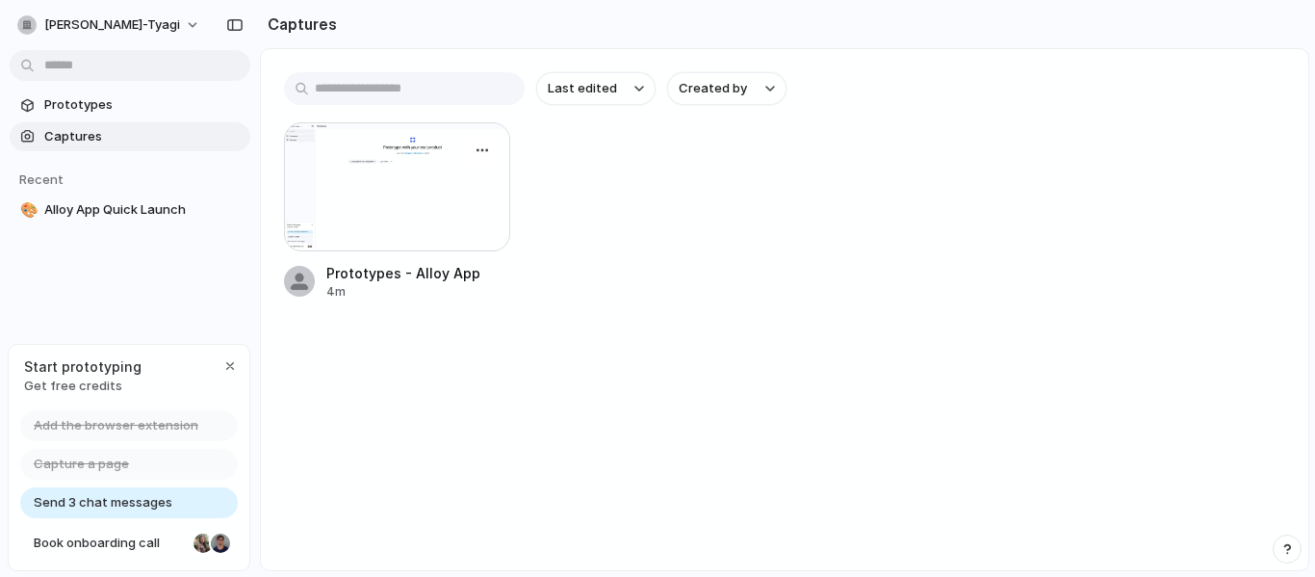
click at [410, 166] on div at bounding box center [397, 186] width 226 height 129
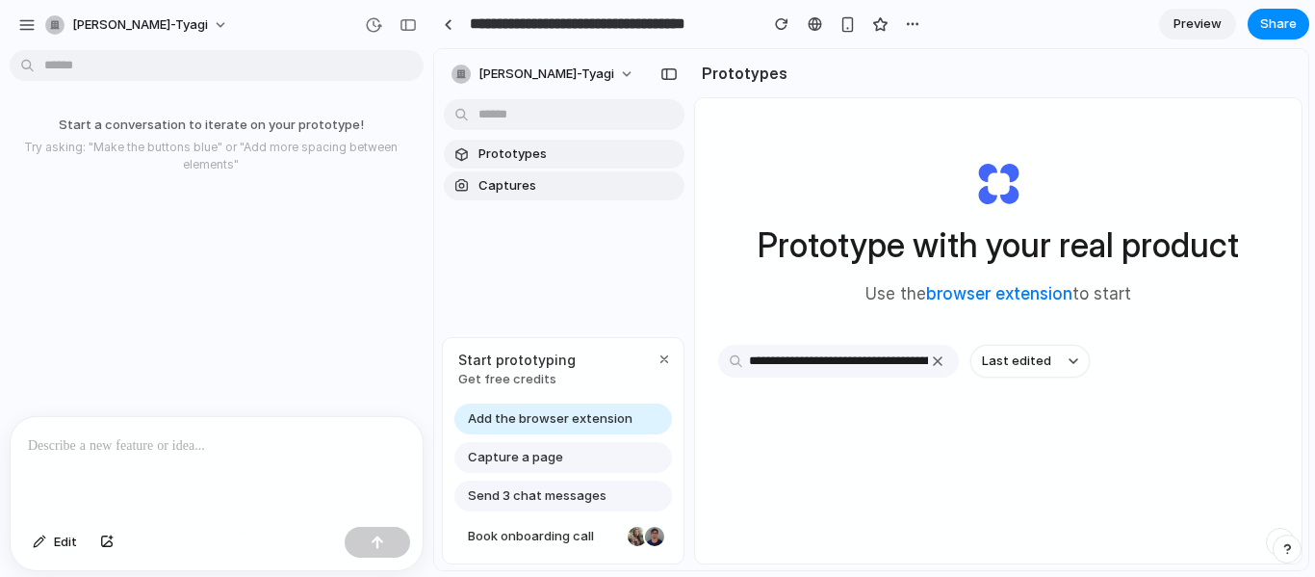
click at [148, 437] on p at bounding box center [217, 445] width 378 height 23
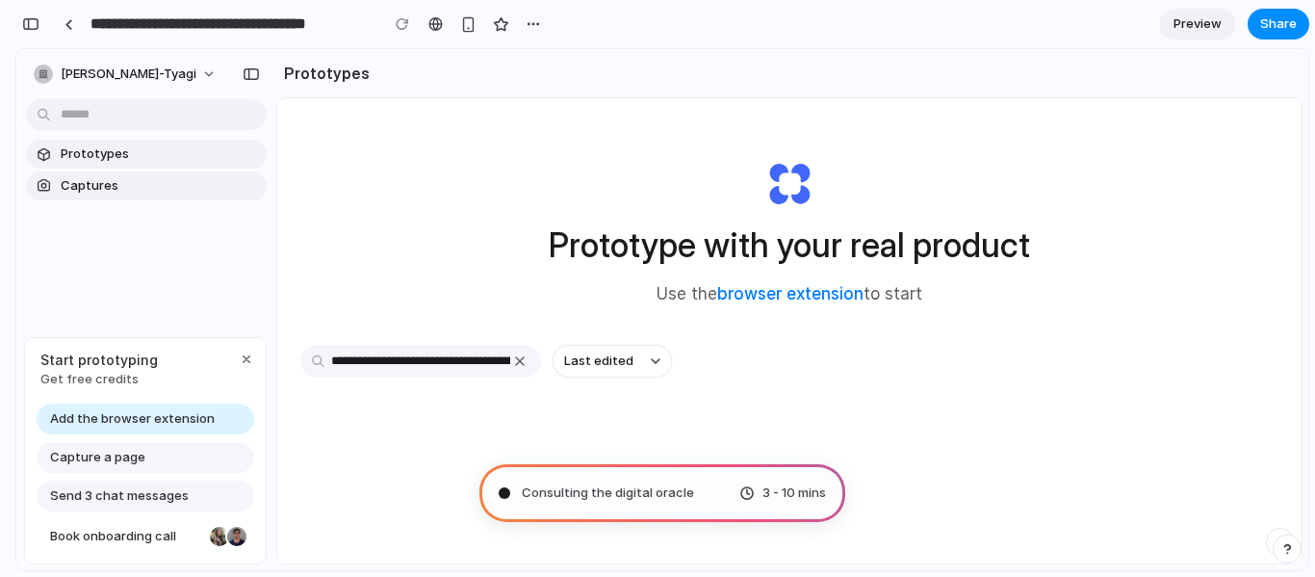
type input "**********"
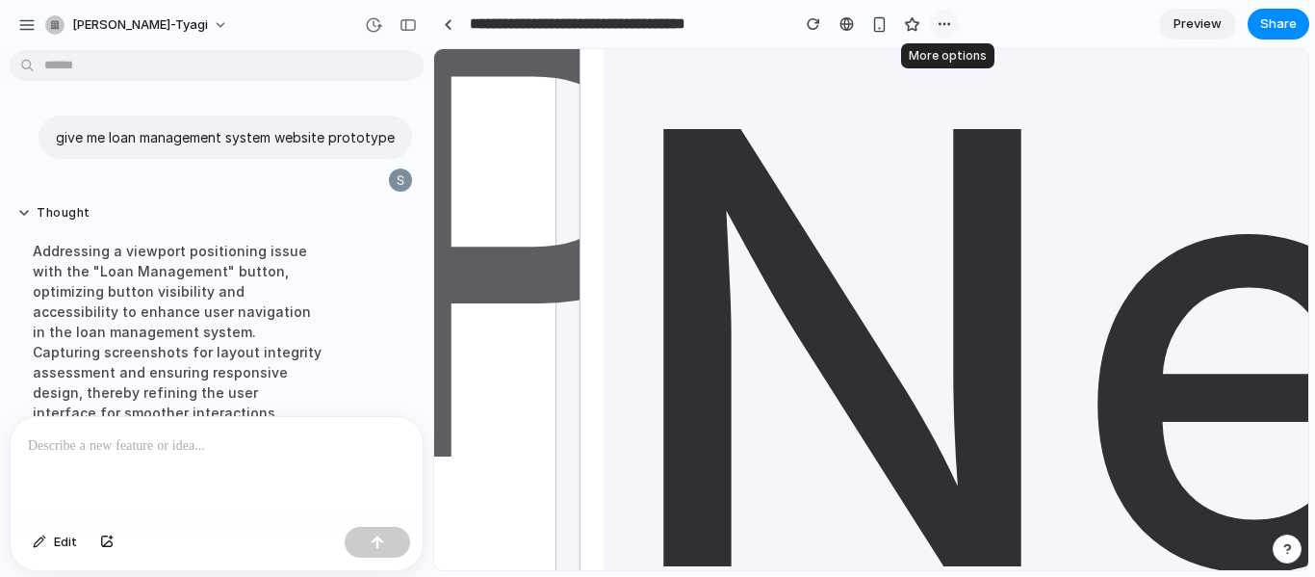
click at [950, 15] on button "button" at bounding box center [944, 24] width 29 height 29
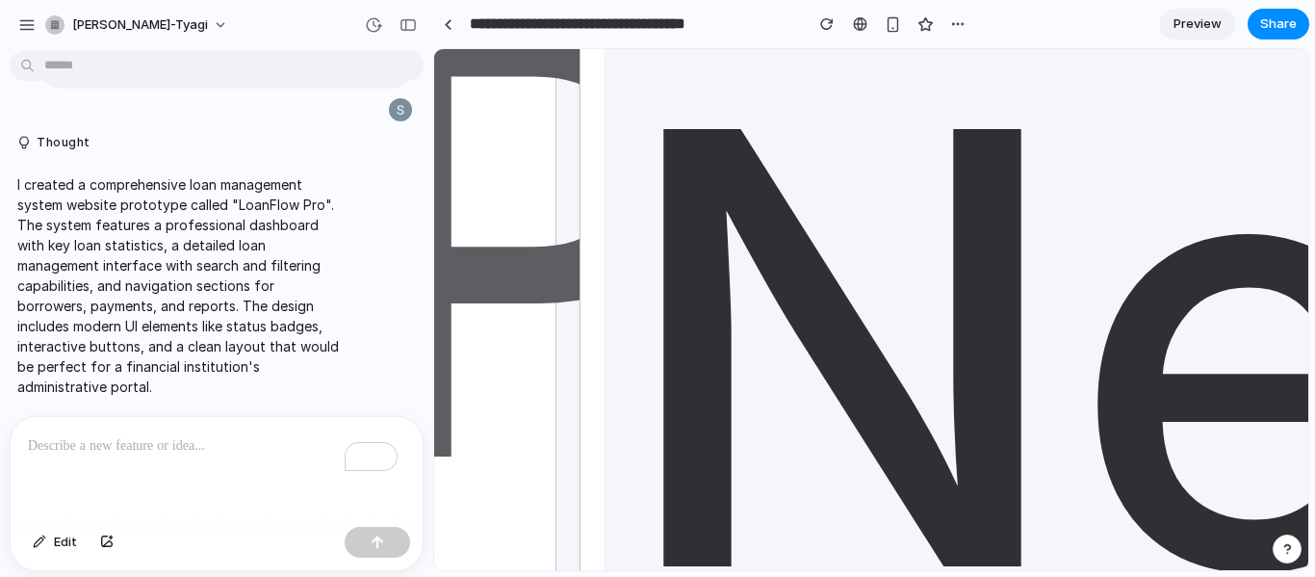
click at [1190, 32] on span "Preview" at bounding box center [1198, 23] width 48 height 19
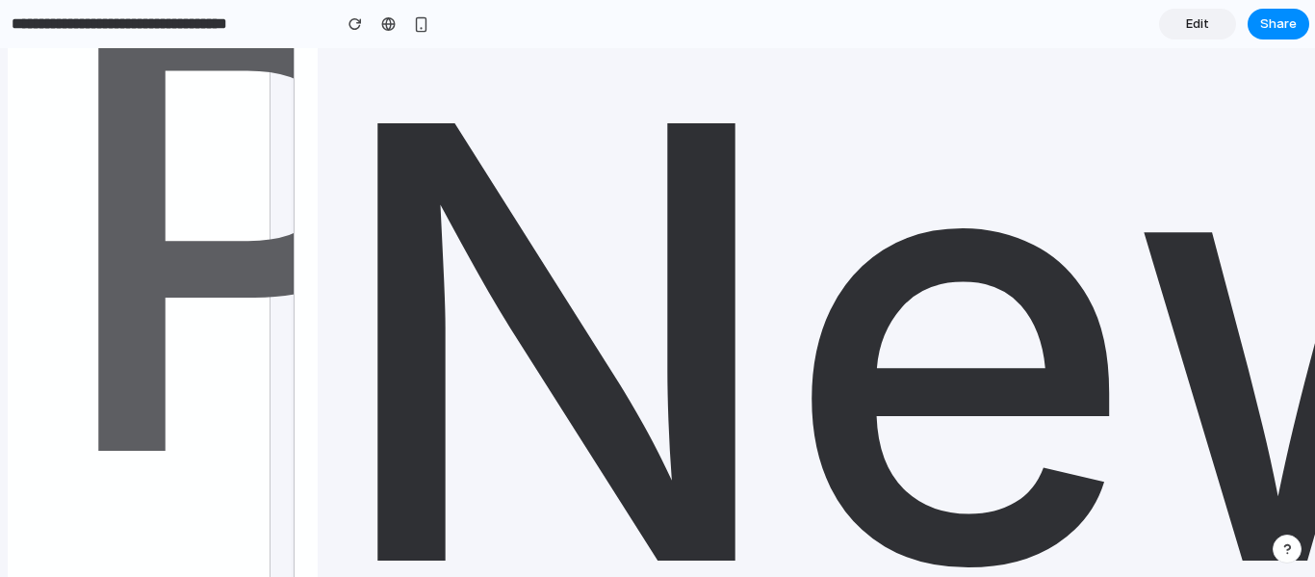
scroll to position [9, 71]
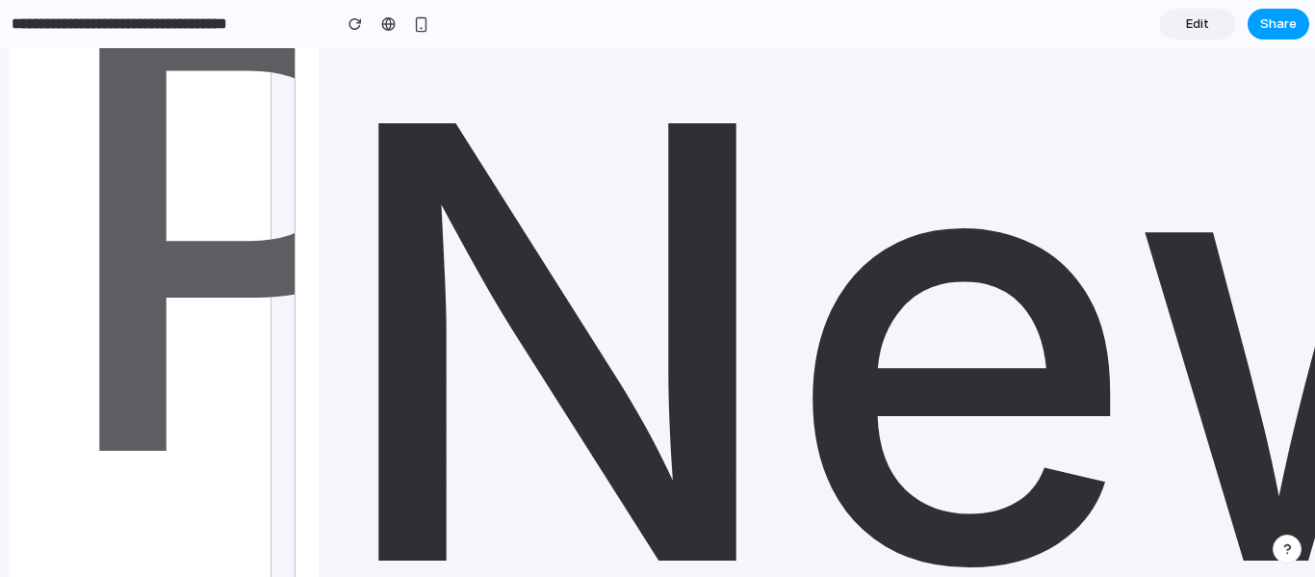
click at [1294, 17] on span "Share" at bounding box center [1279, 23] width 37 height 19
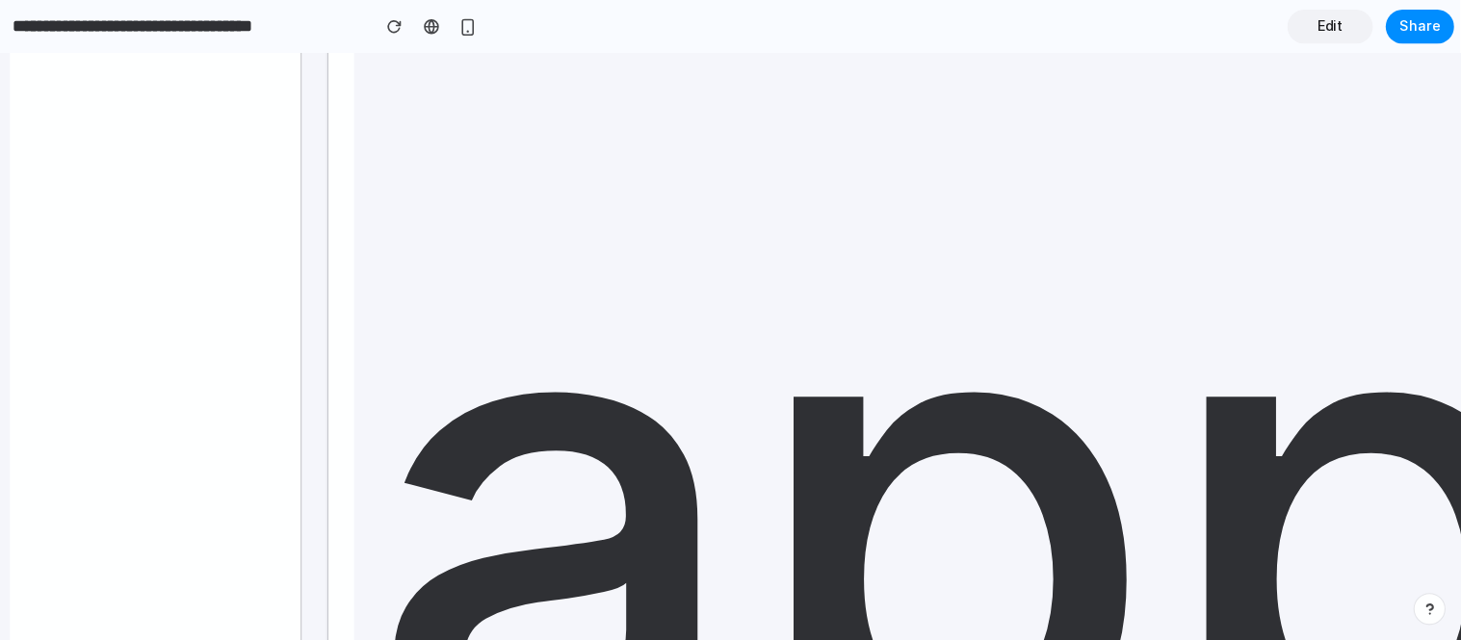
scroll to position [5848, 71]
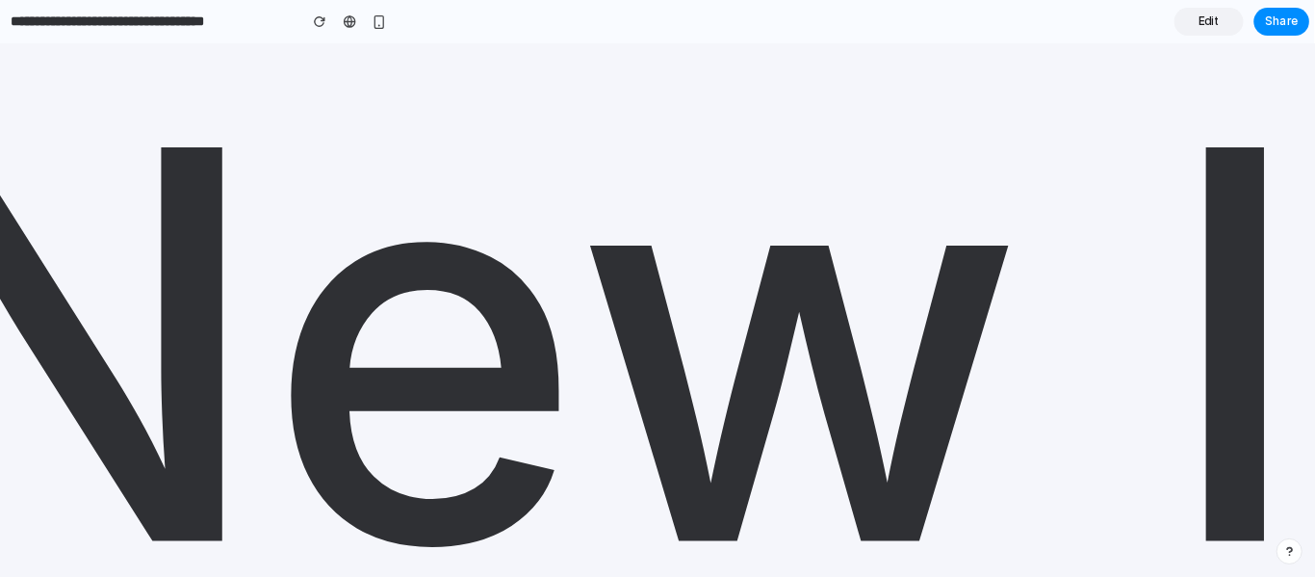
scroll to position [0, 635]
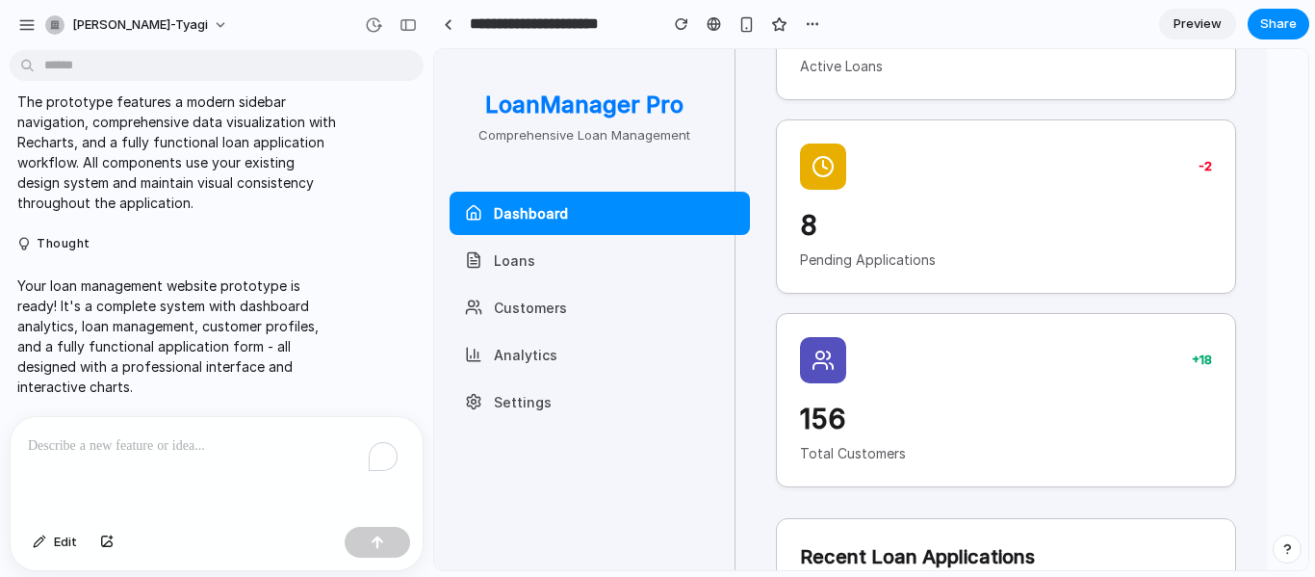
click at [1202, 18] on span "Preview" at bounding box center [1198, 23] width 48 height 19
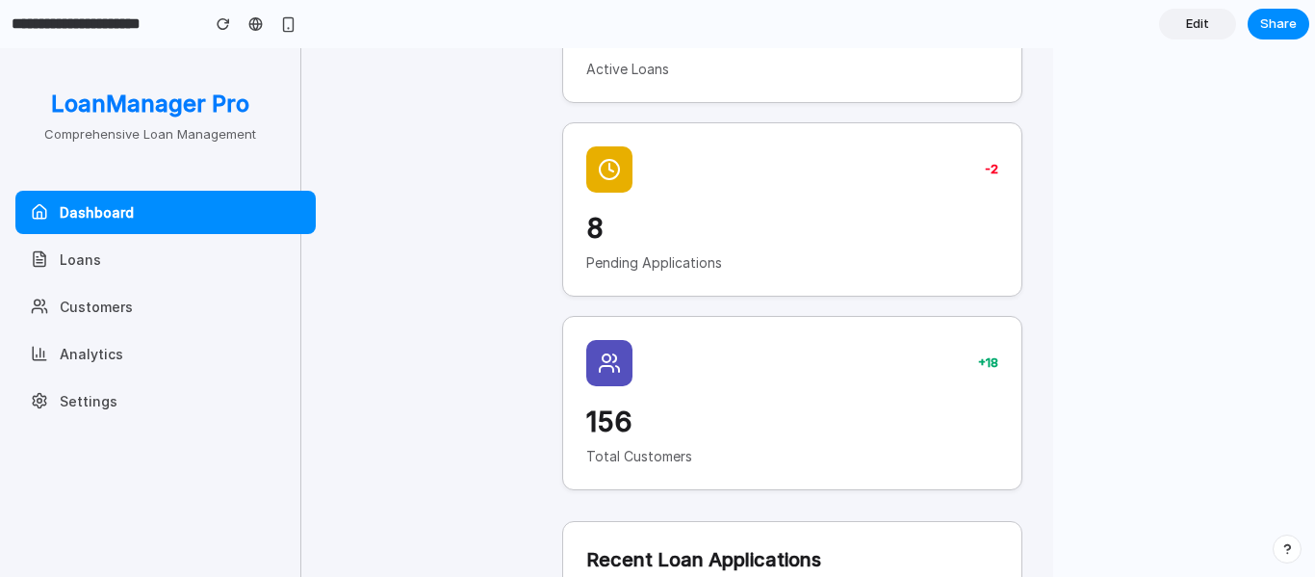
click at [114, 271] on button "Loans" at bounding box center [165, 259] width 300 height 43
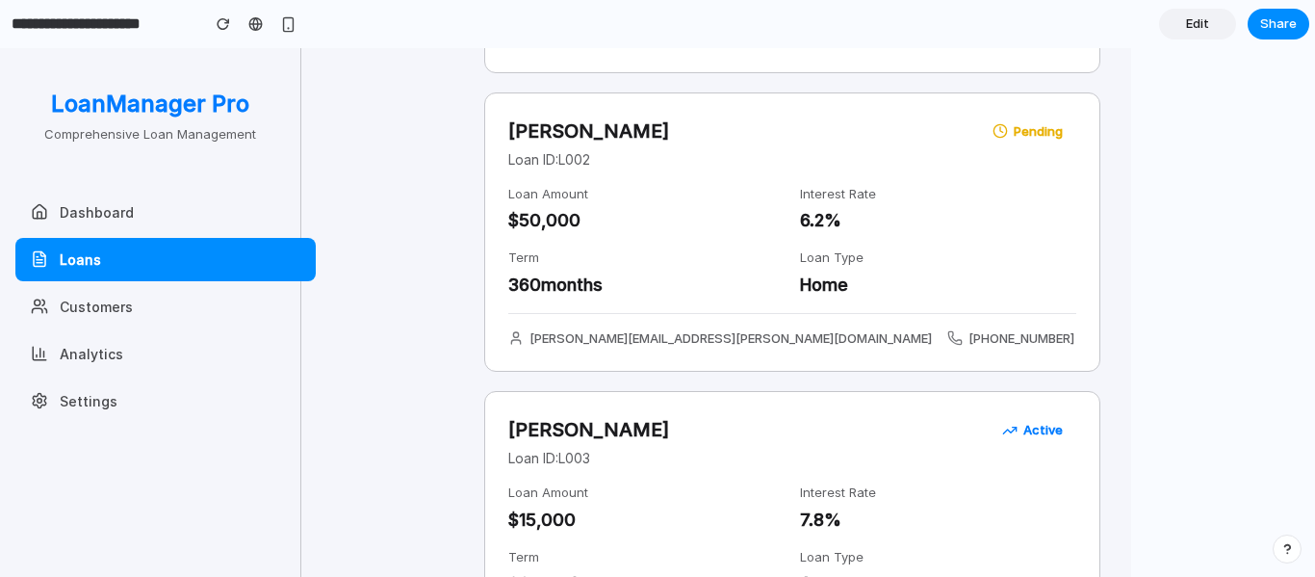
click at [1195, 24] on span "Edit" at bounding box center [1197, 23] width 23 height 19
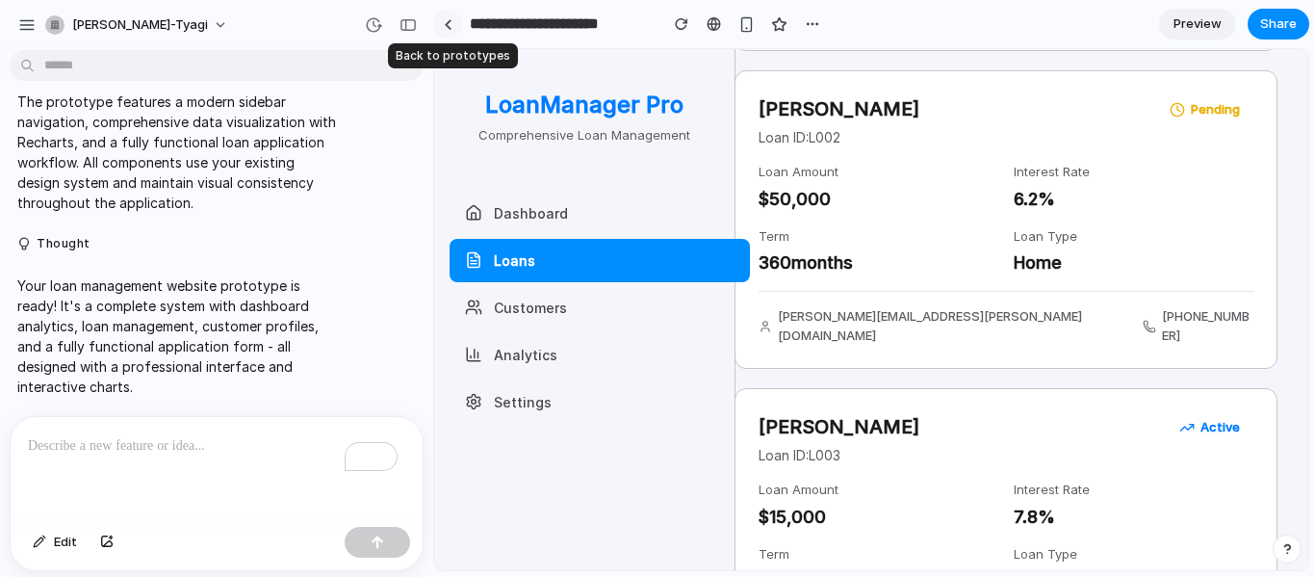
click at [447, 22] on div at bounding box center [448, 24] width 9 height 11
